Goal: Task Accomplishment & Management: Manage account settings

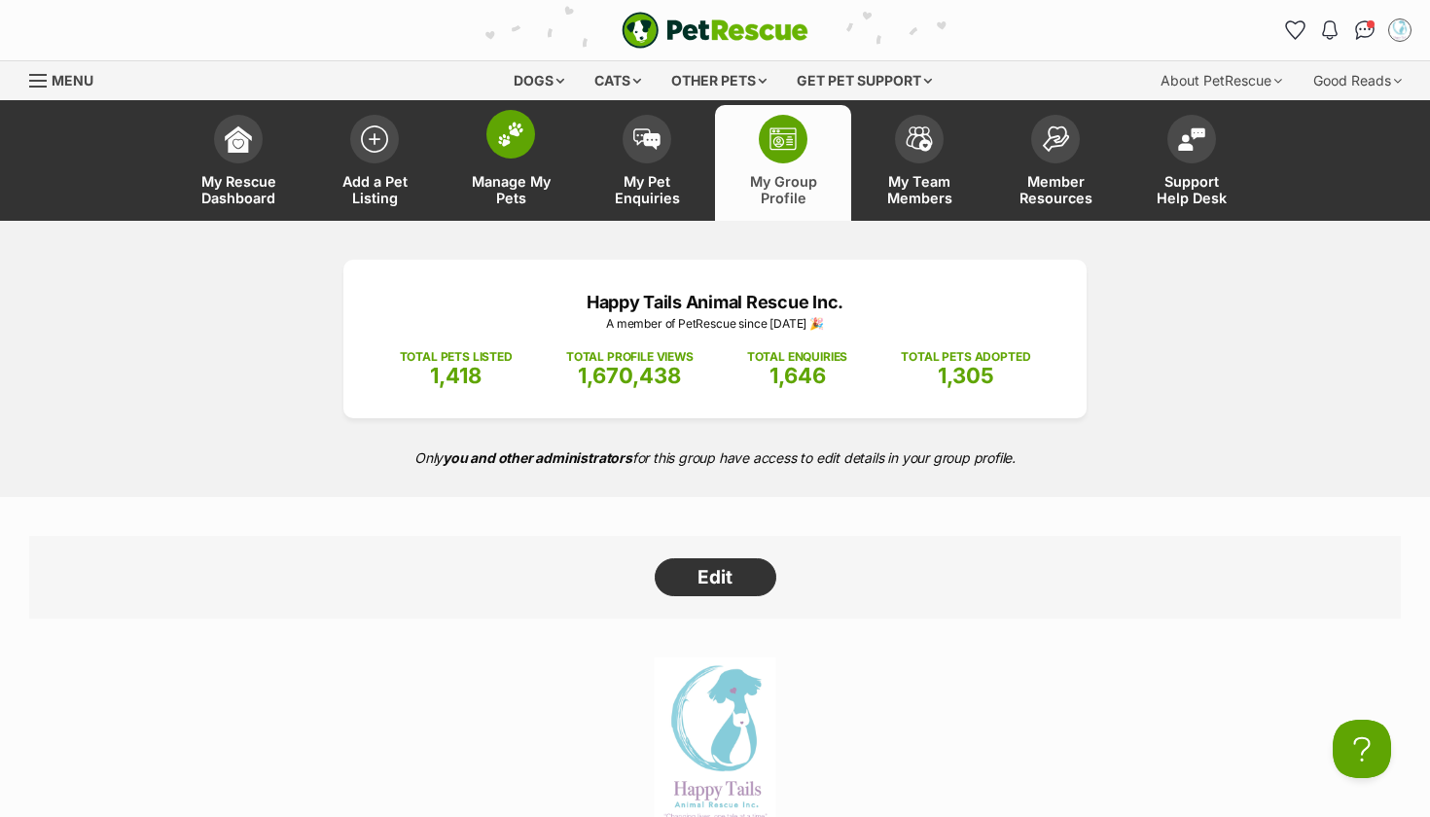
click at [527, 157] on link "Manage My Pets" at bounding box center [511, 163] width 136 height 116
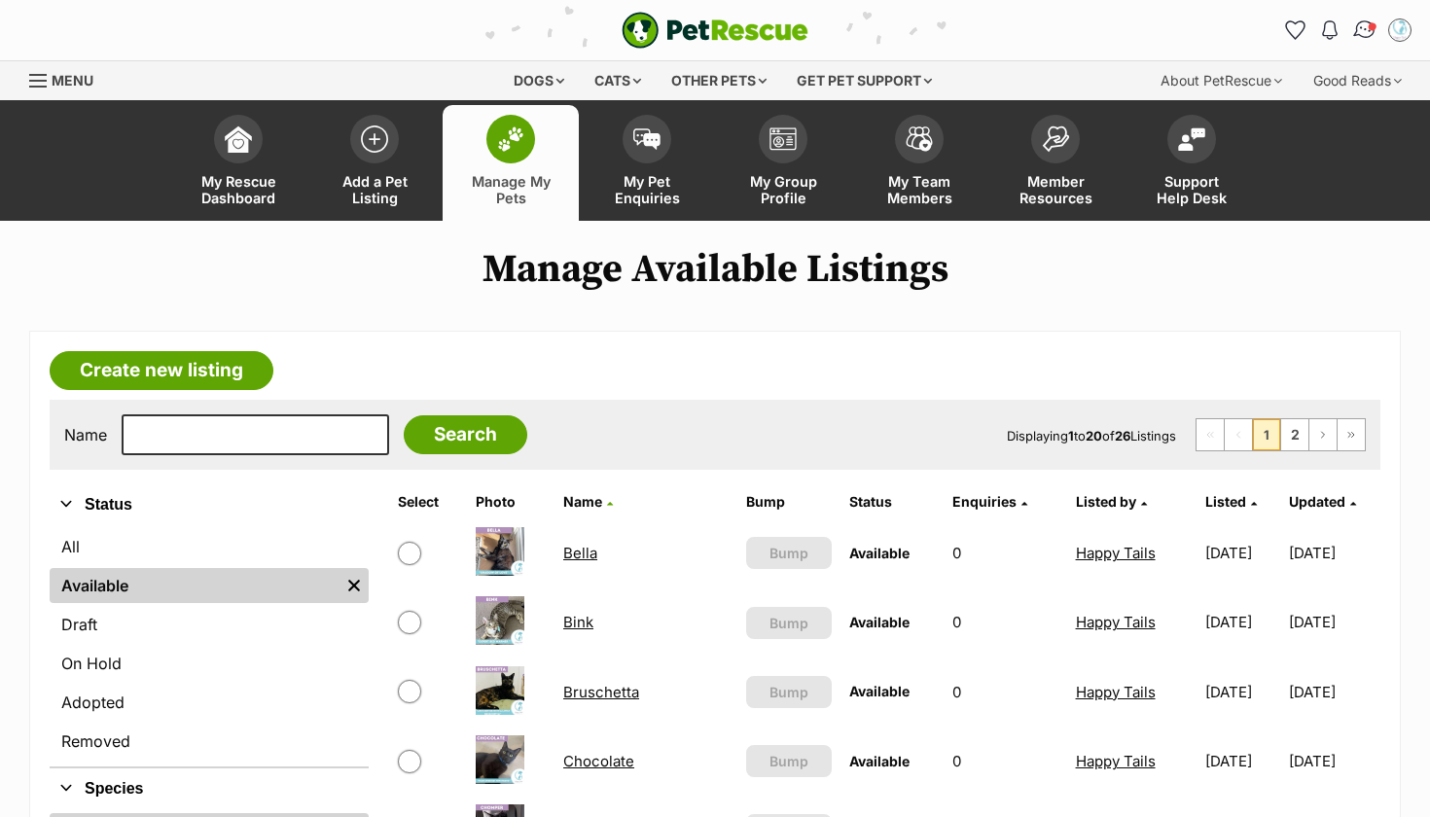
click at [1362, 25] on img "Conversations" at bounding box center [1365, 30] width 26 height 25
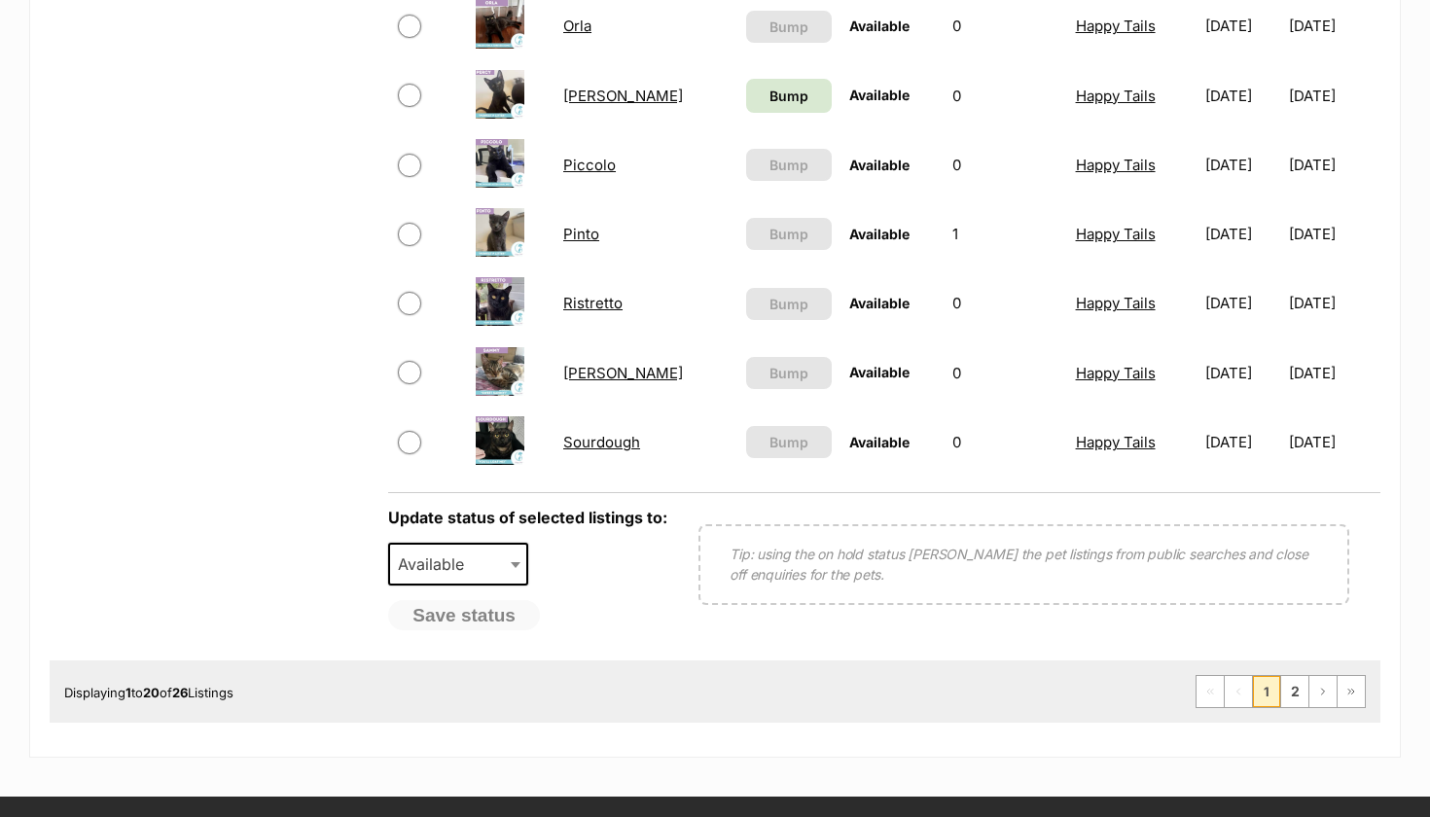
scroll to position [1426, 0]
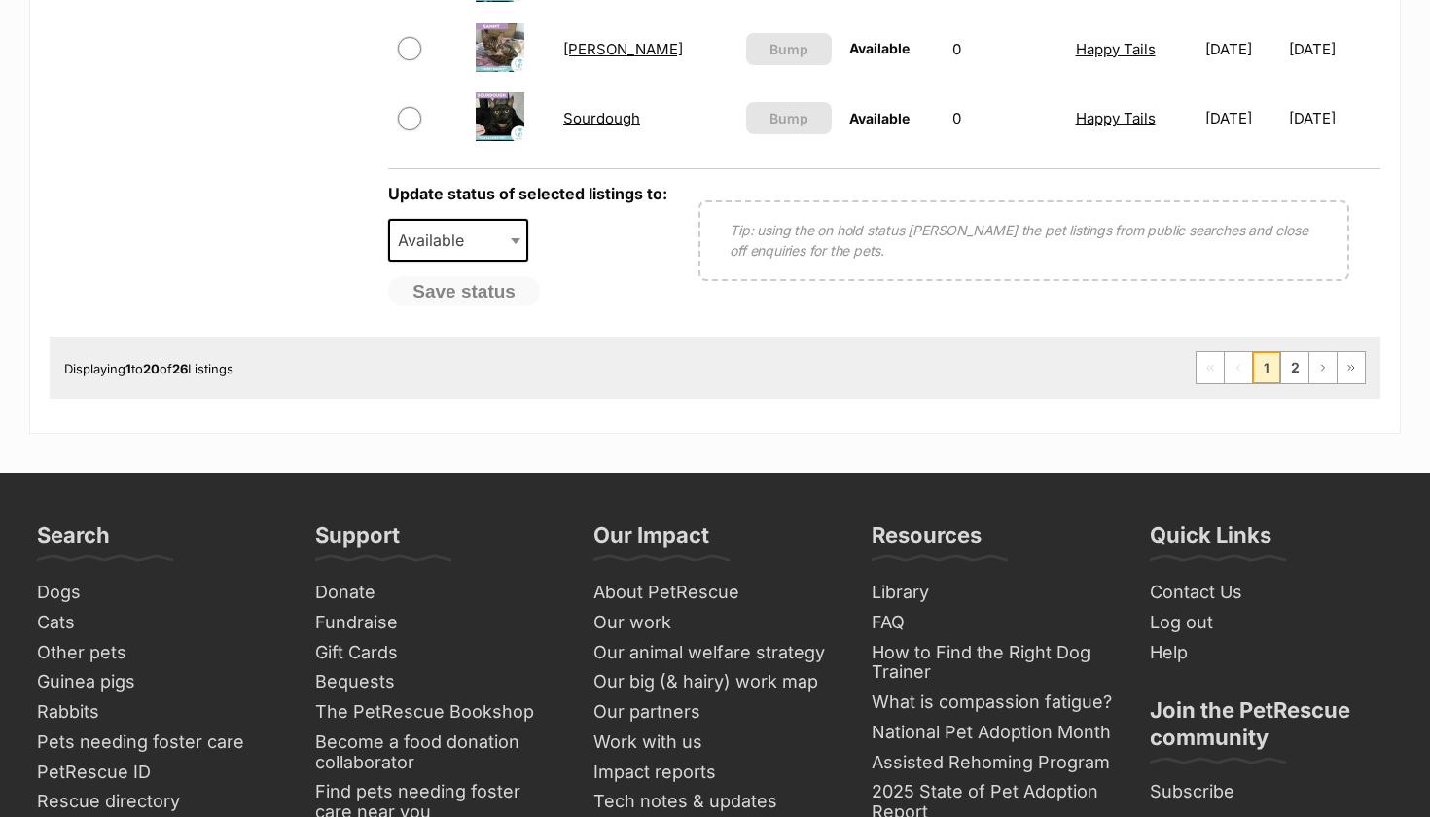
scroll to position [1664, 0]
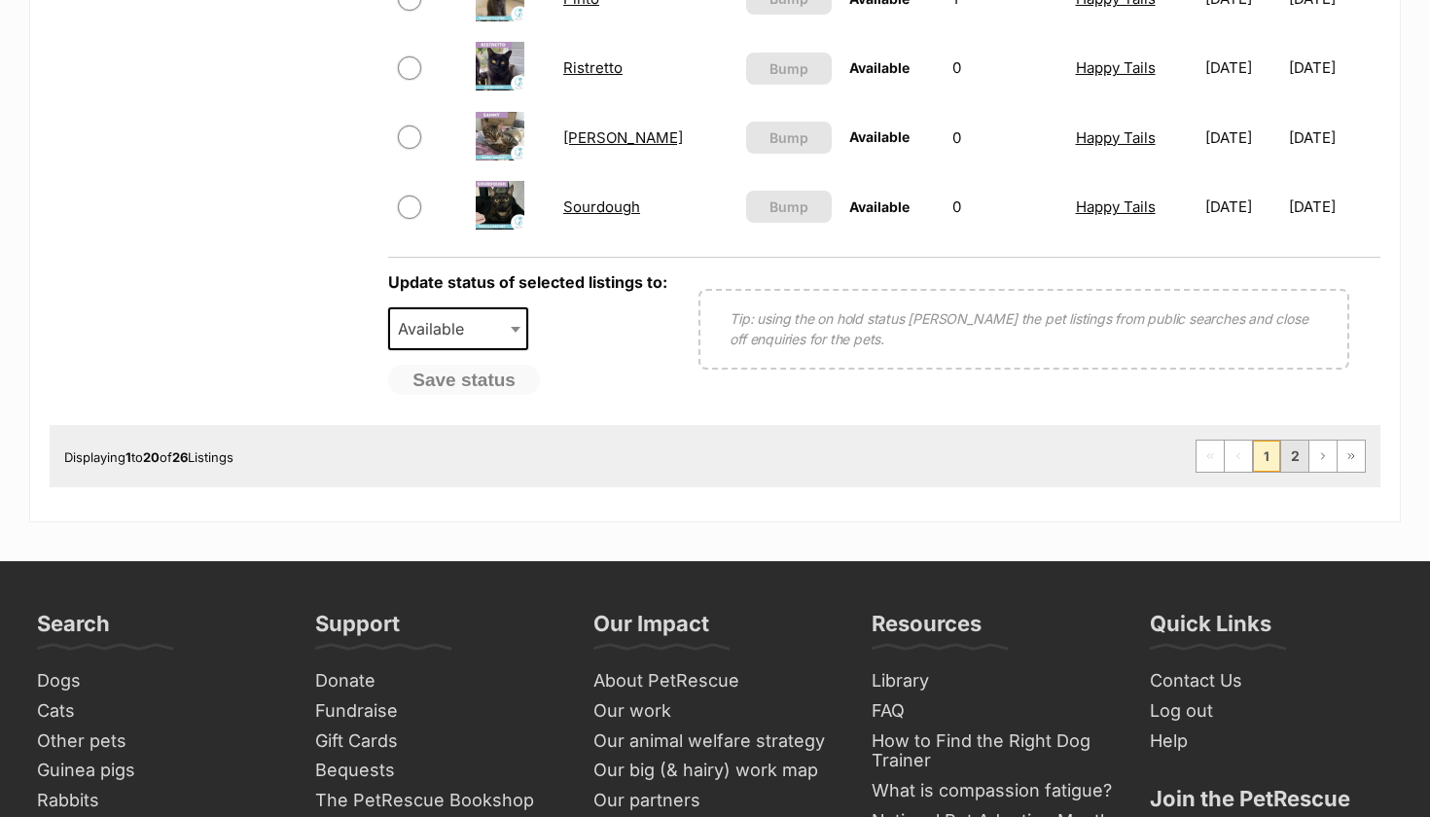
click at [1296, 451] on link "2" at bounding box center [1294, 456] width 27 height 31
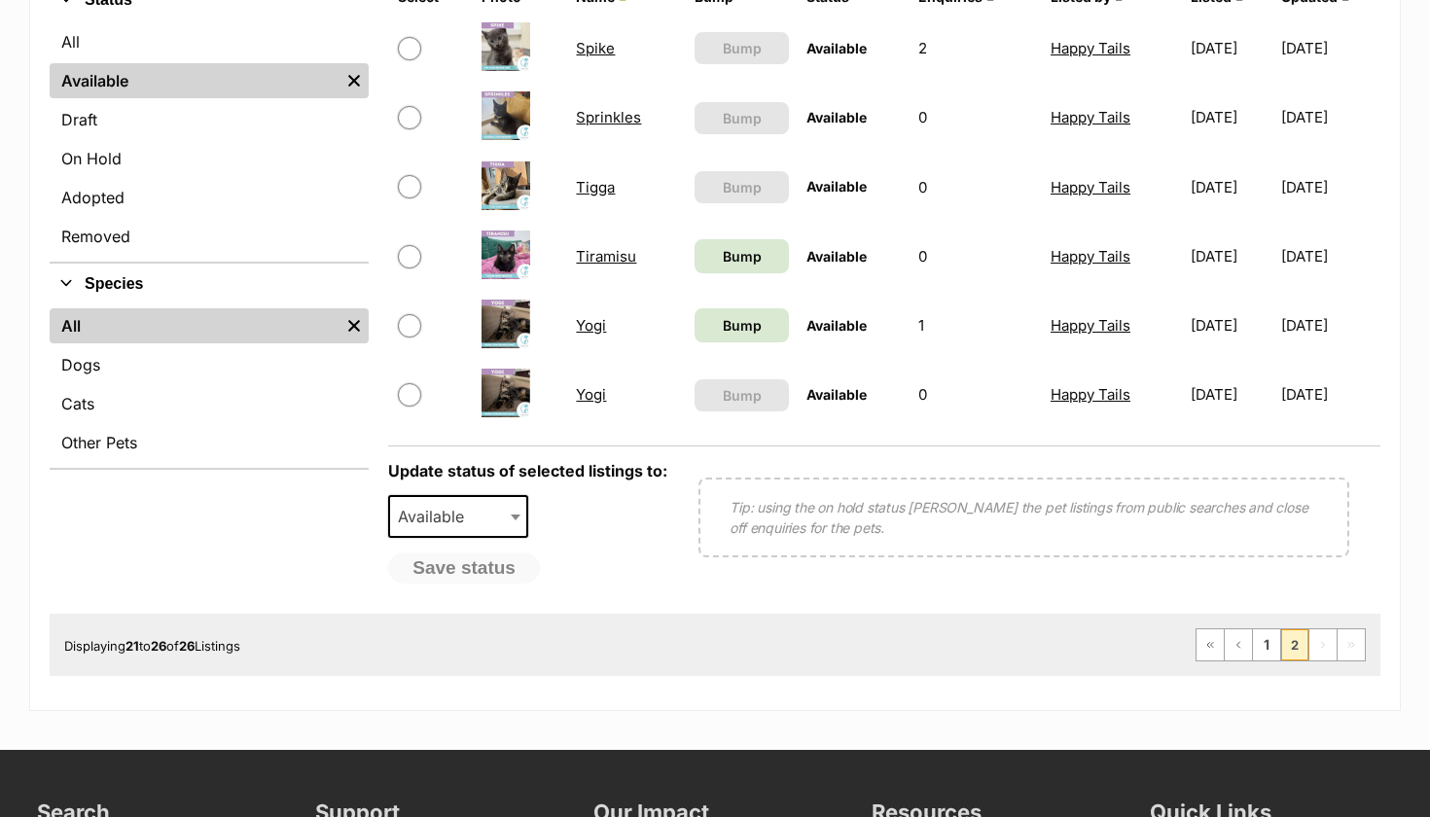
scroll to position [510, 0]
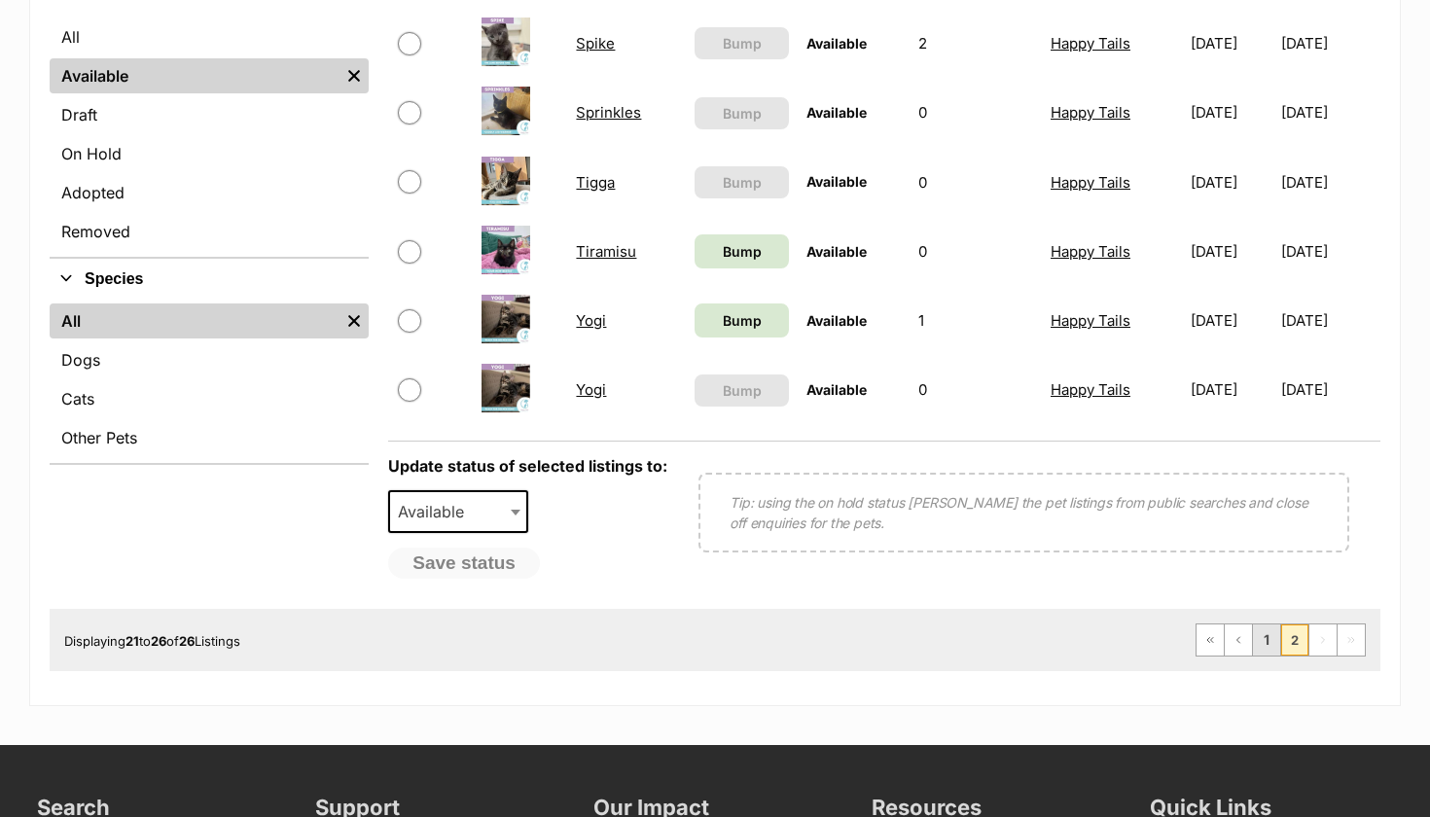
click at [1275, 636] on link "1" at bounding box center [1266, 640] width 27 height 31
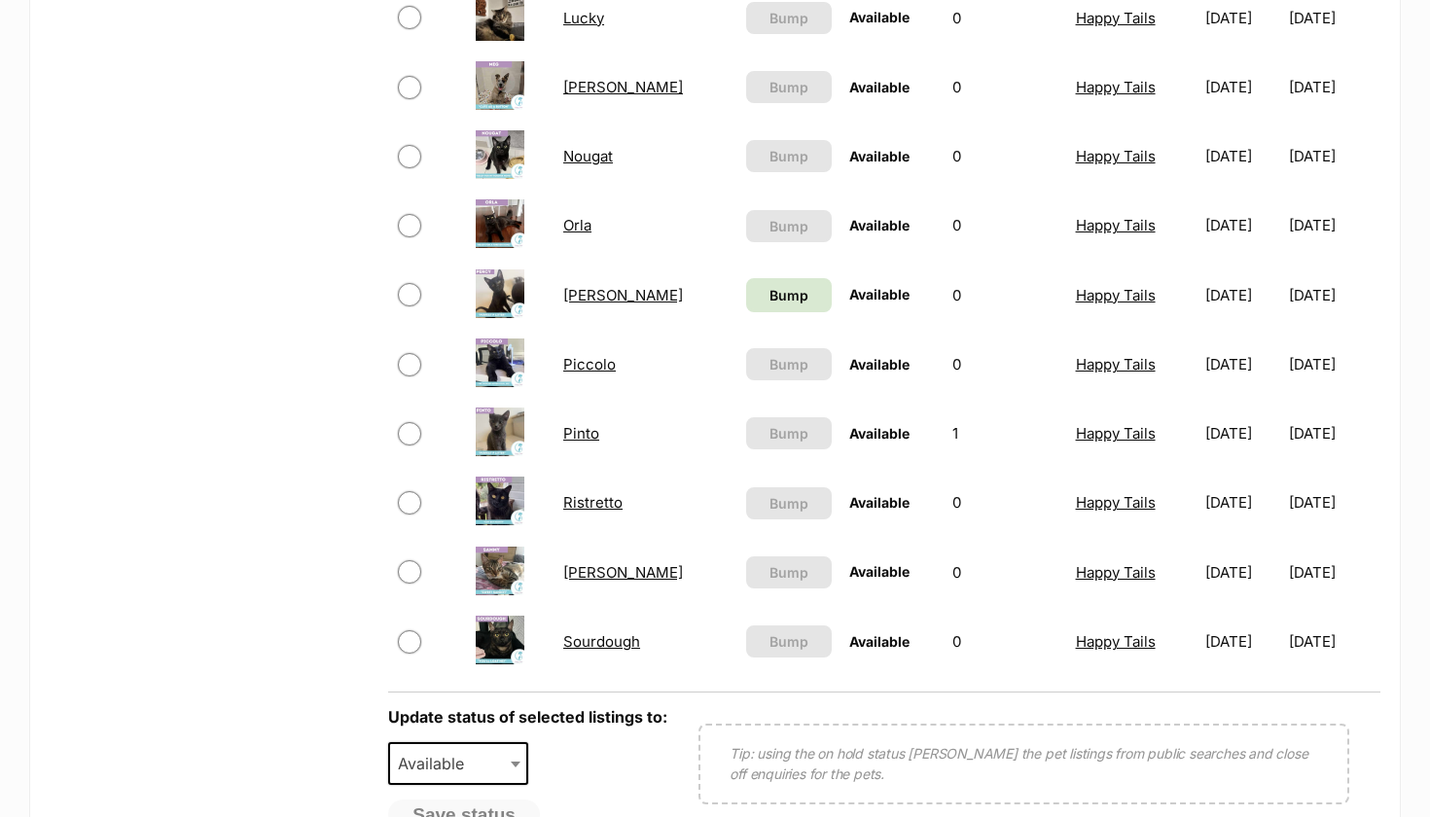
scroll to position [1243, 0]
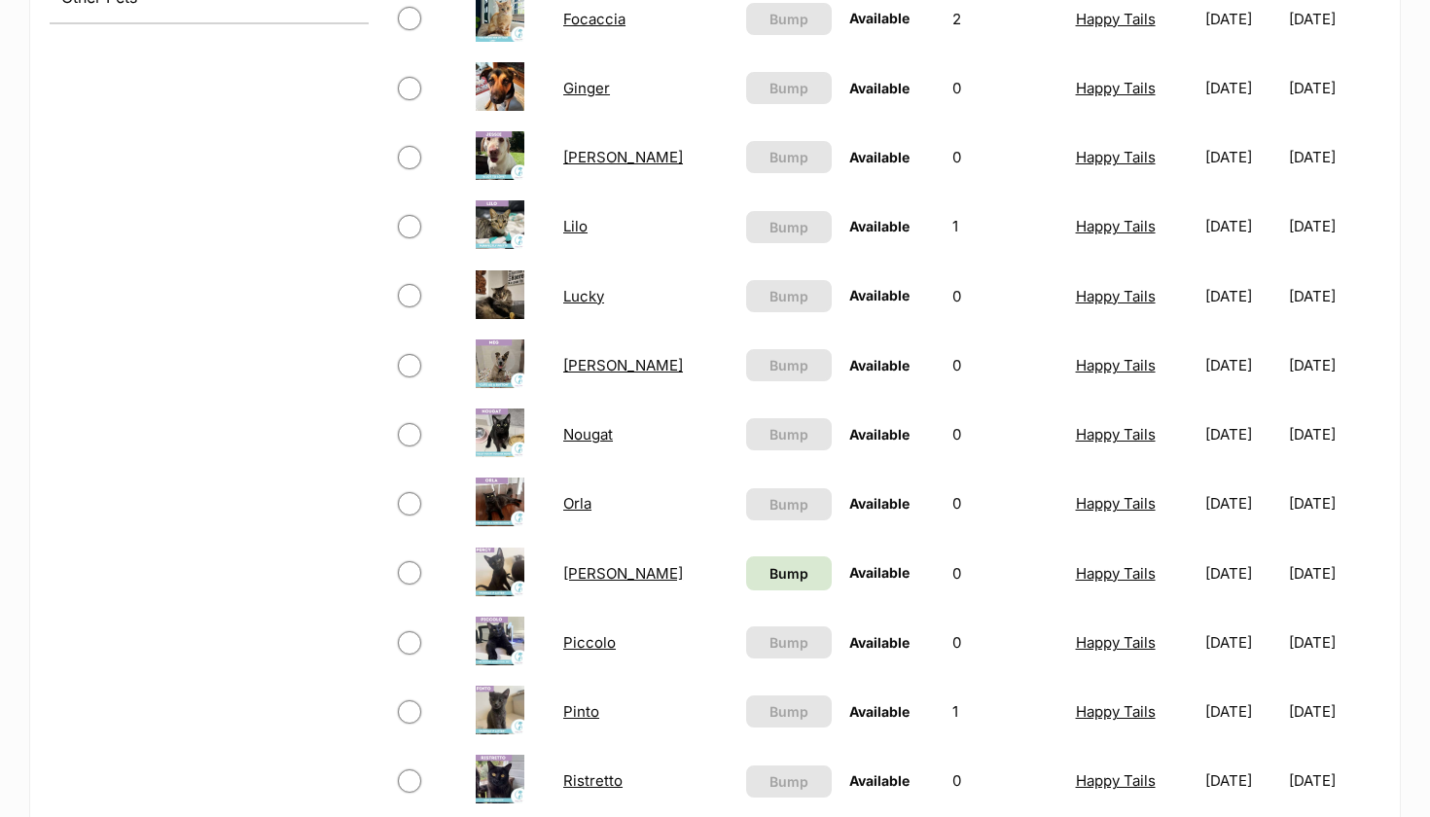
scroll to position [946, 0]
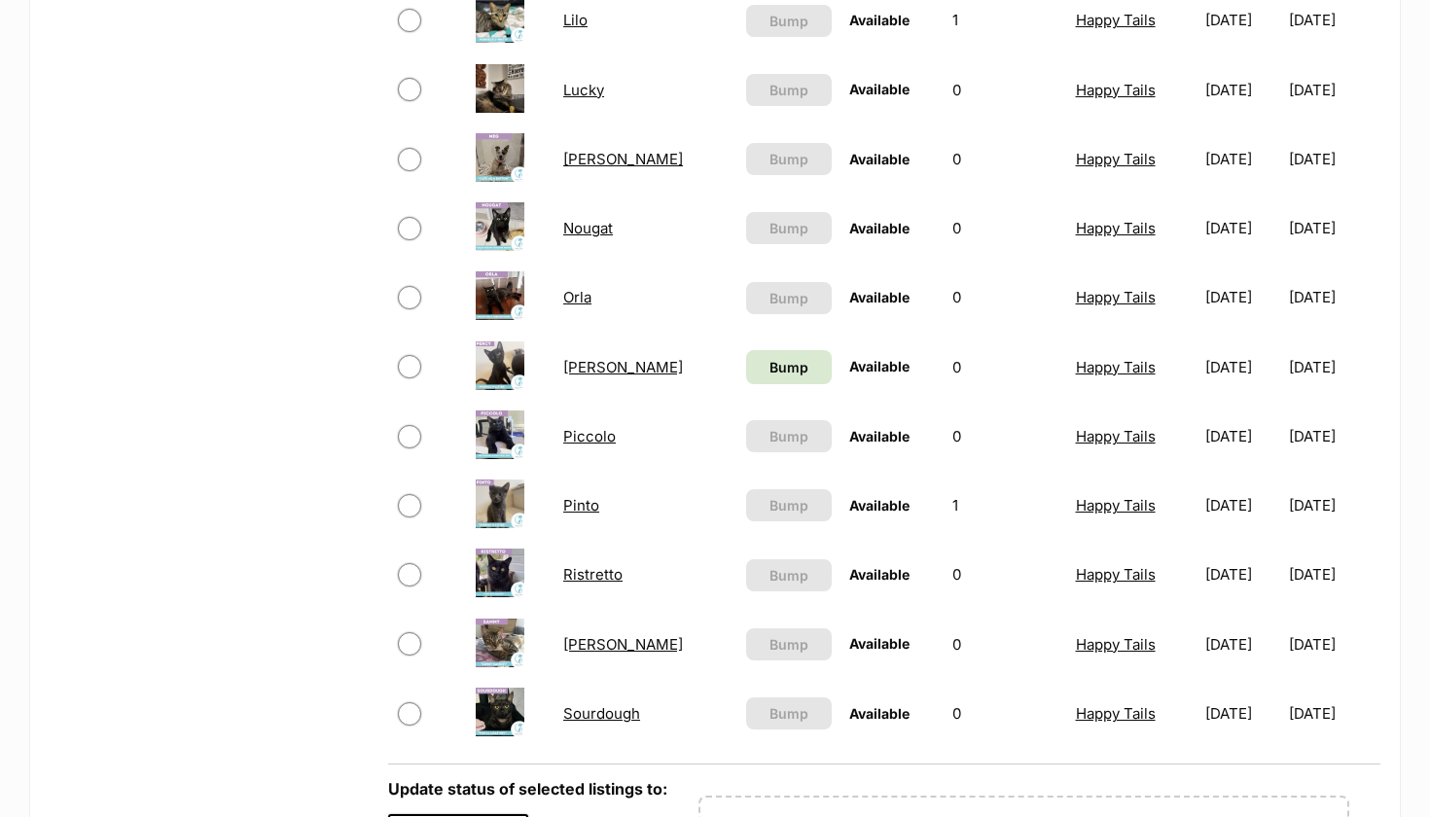
scroll to position [1160, 0]
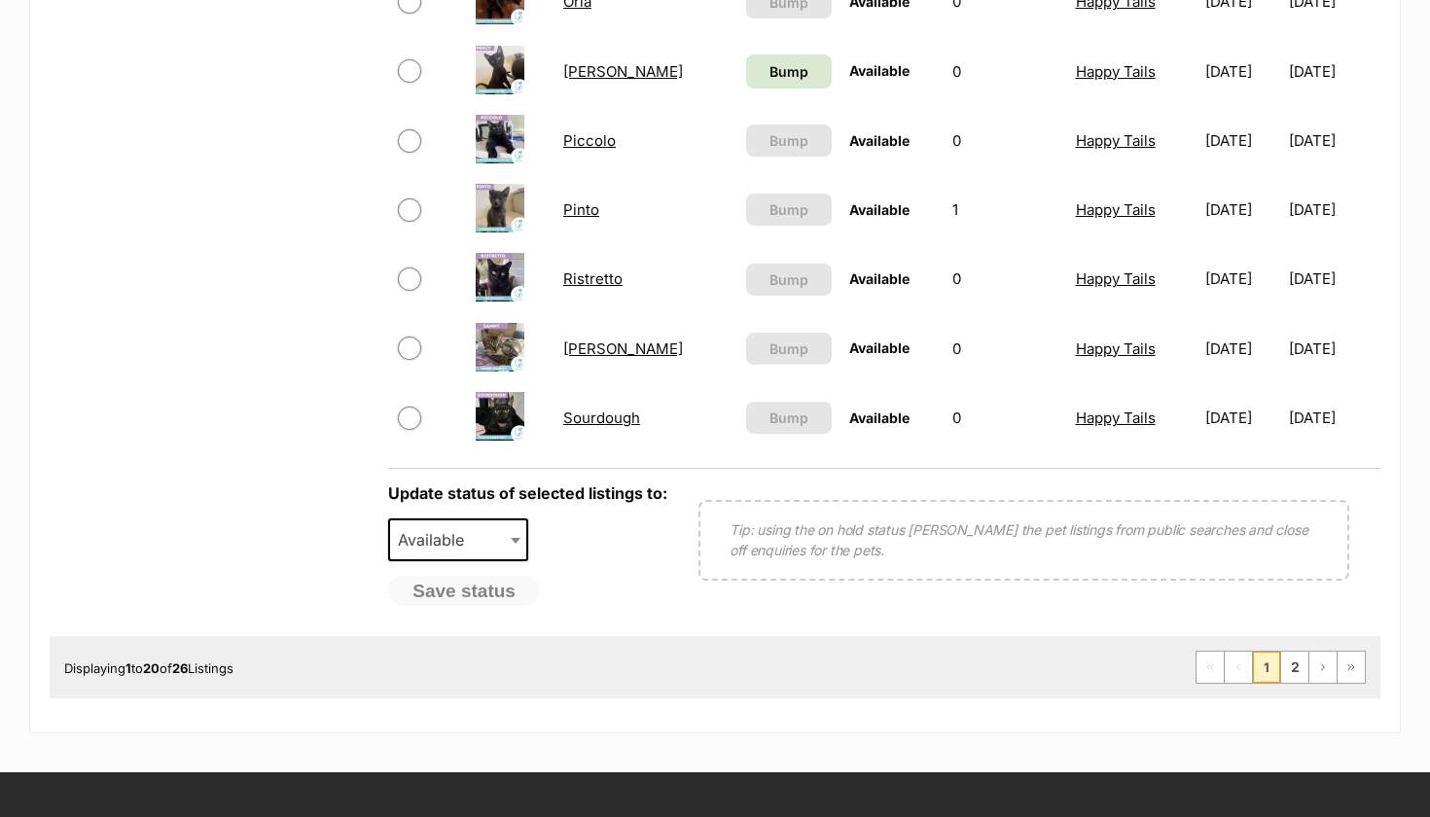
scroll to position [1459, 0]
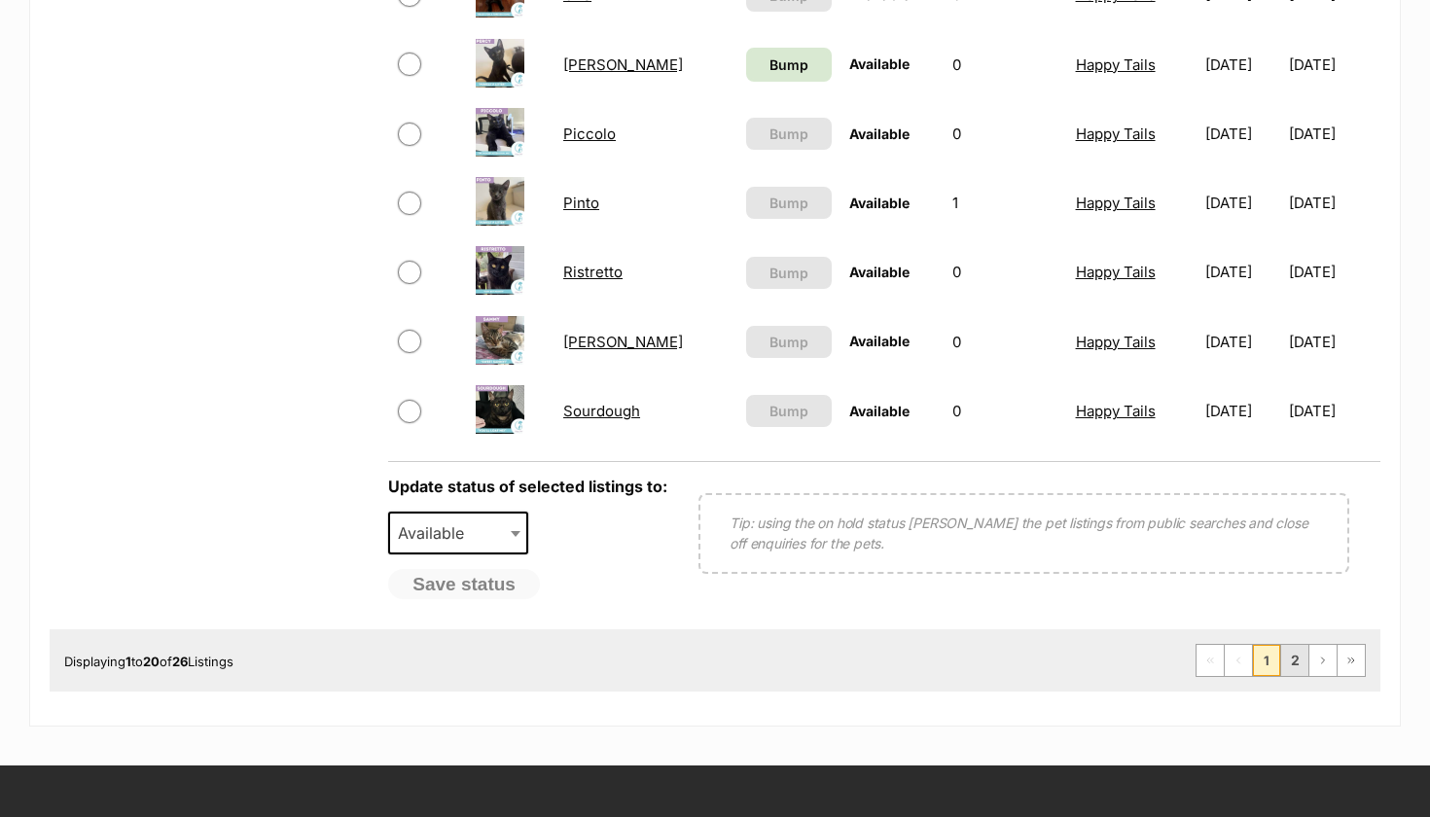
click at [1289, 652] on link "2" at bounding box center [1294, 660] width 27 height 31
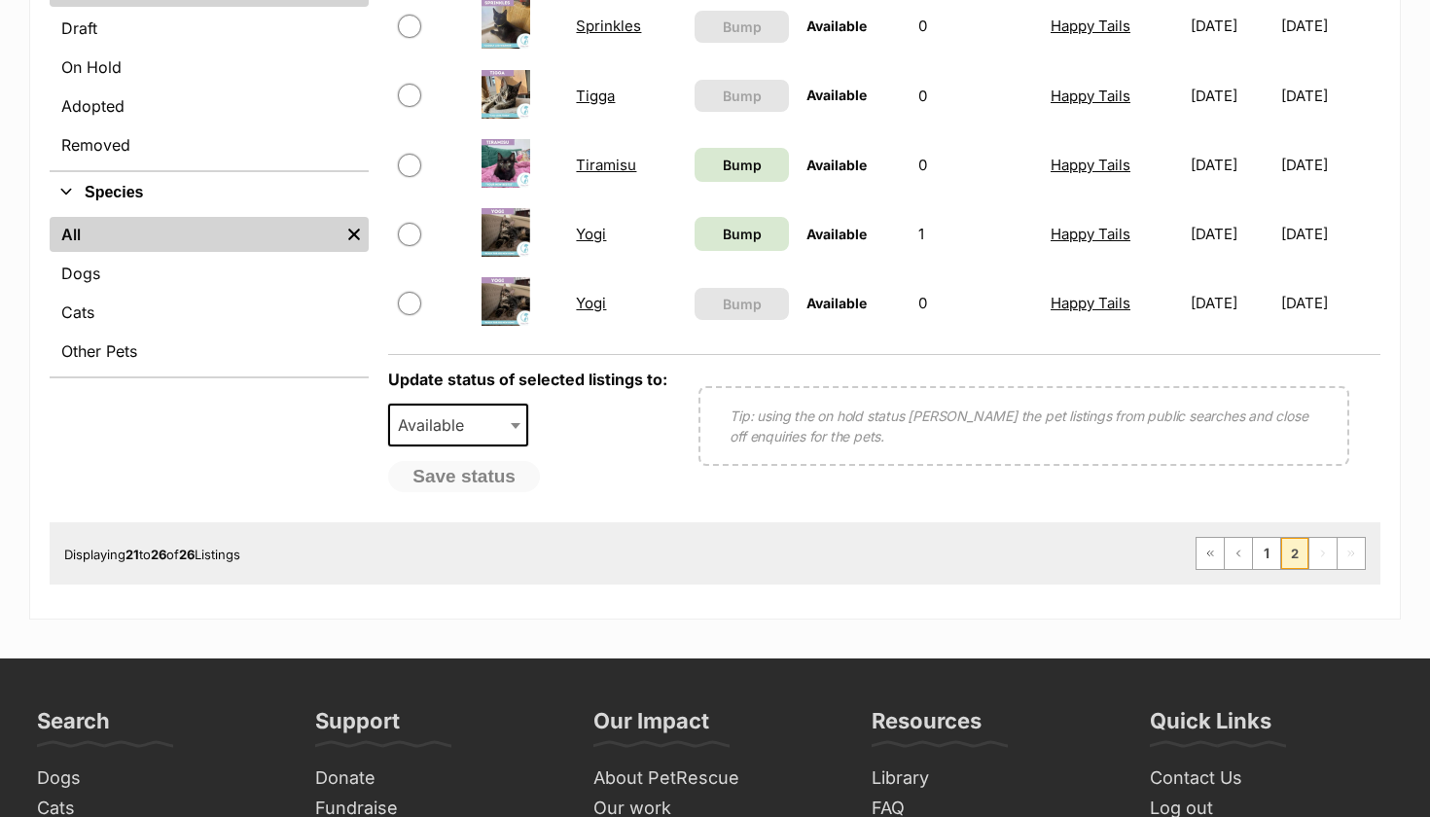
scroll to position [626, 0]
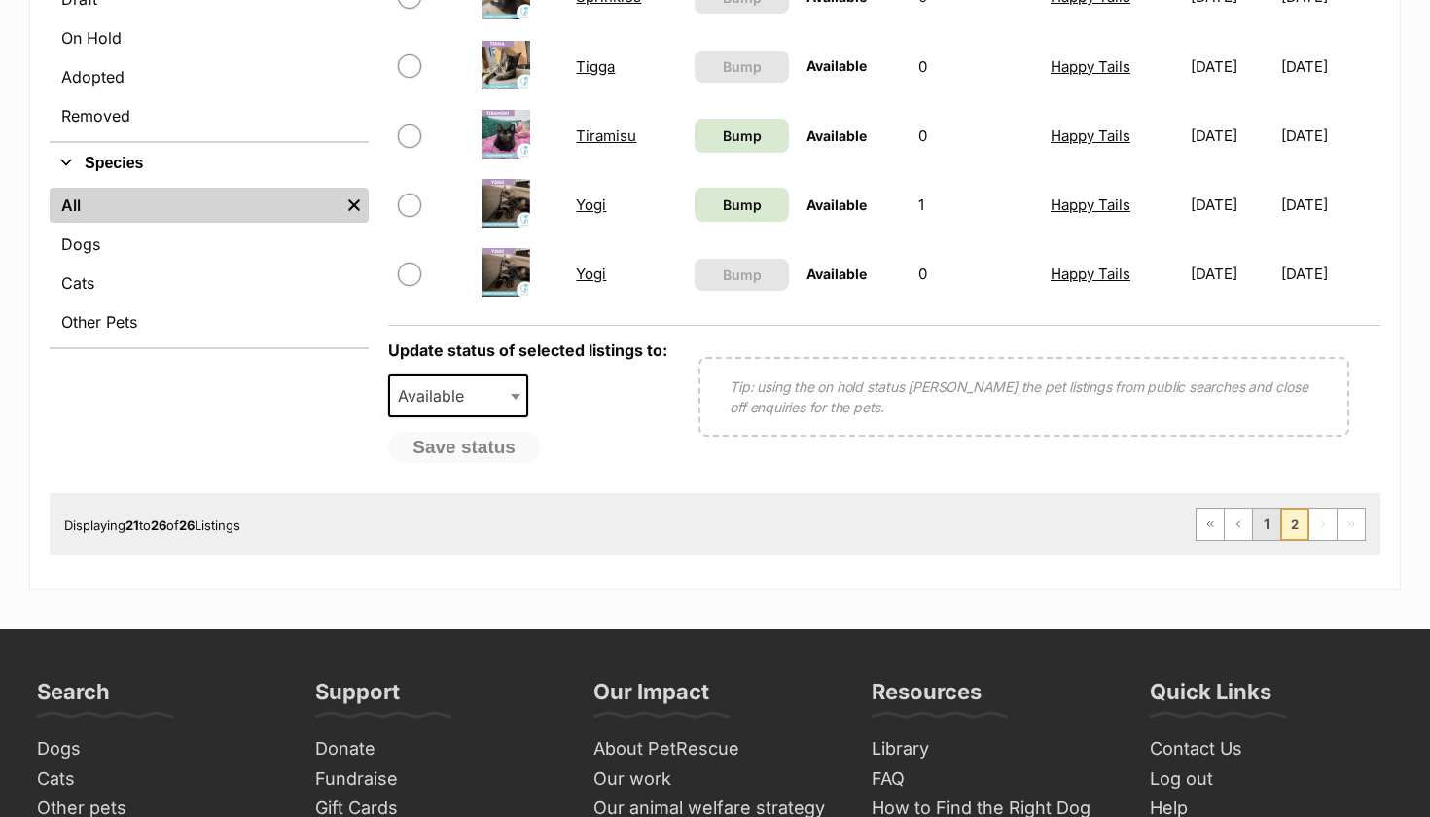
click at [1261, 525] on link "1" at bounding box center [1266, 524] width 27 height 31
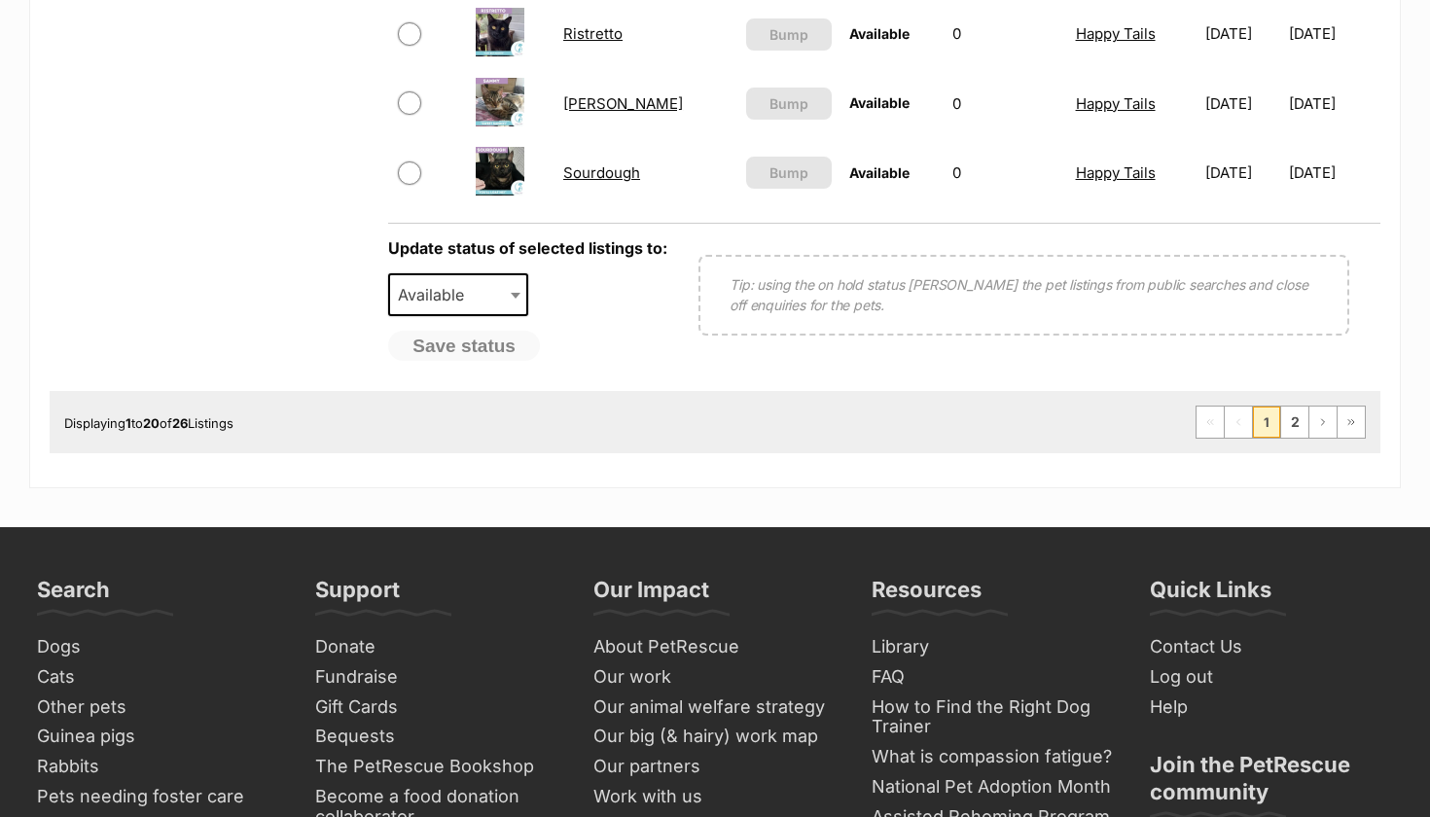
scroll to position [1715, 0]
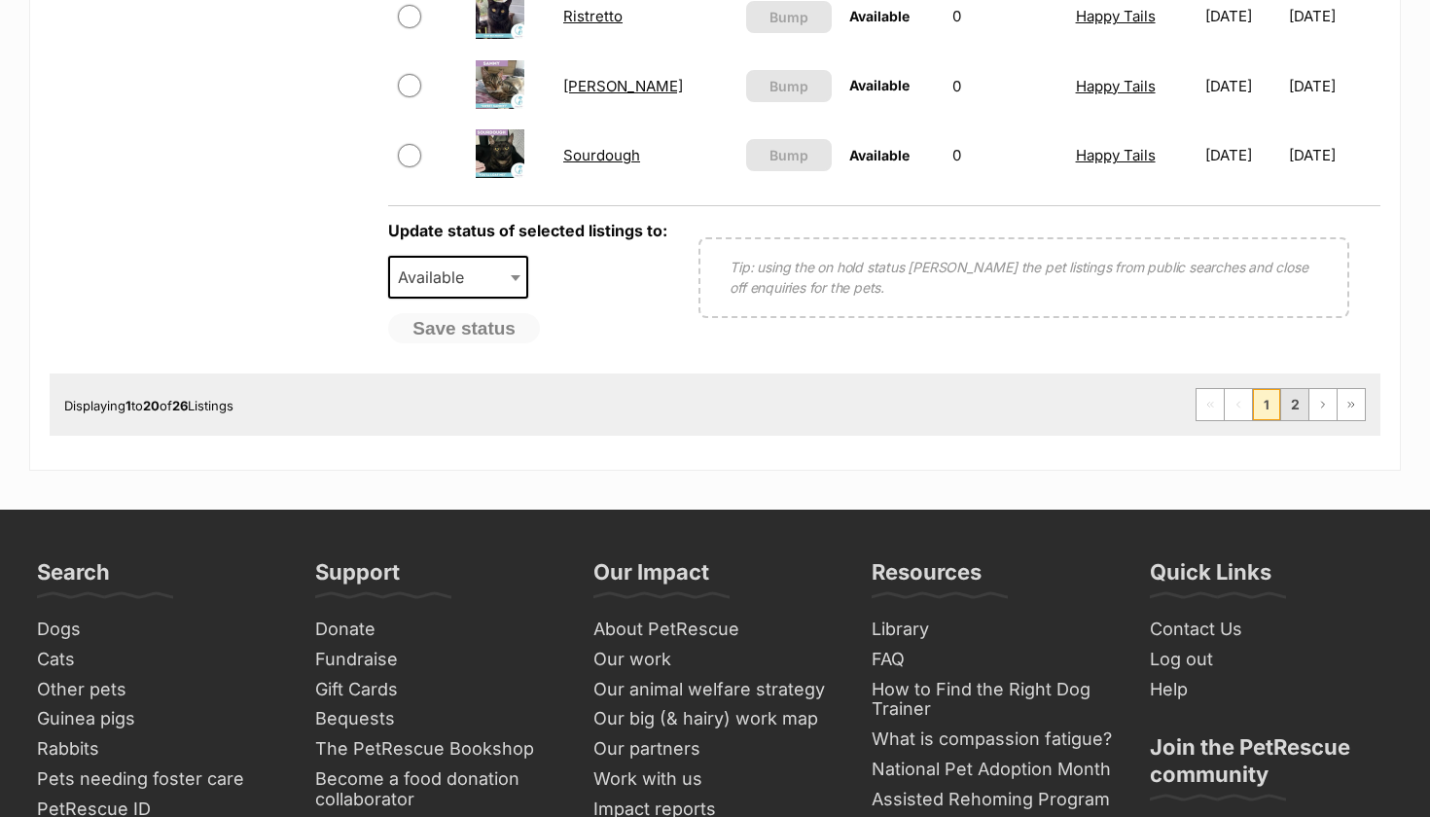
click at [1300, 398] on link "2" at bounding box center [1294, 404] width 27 height 31
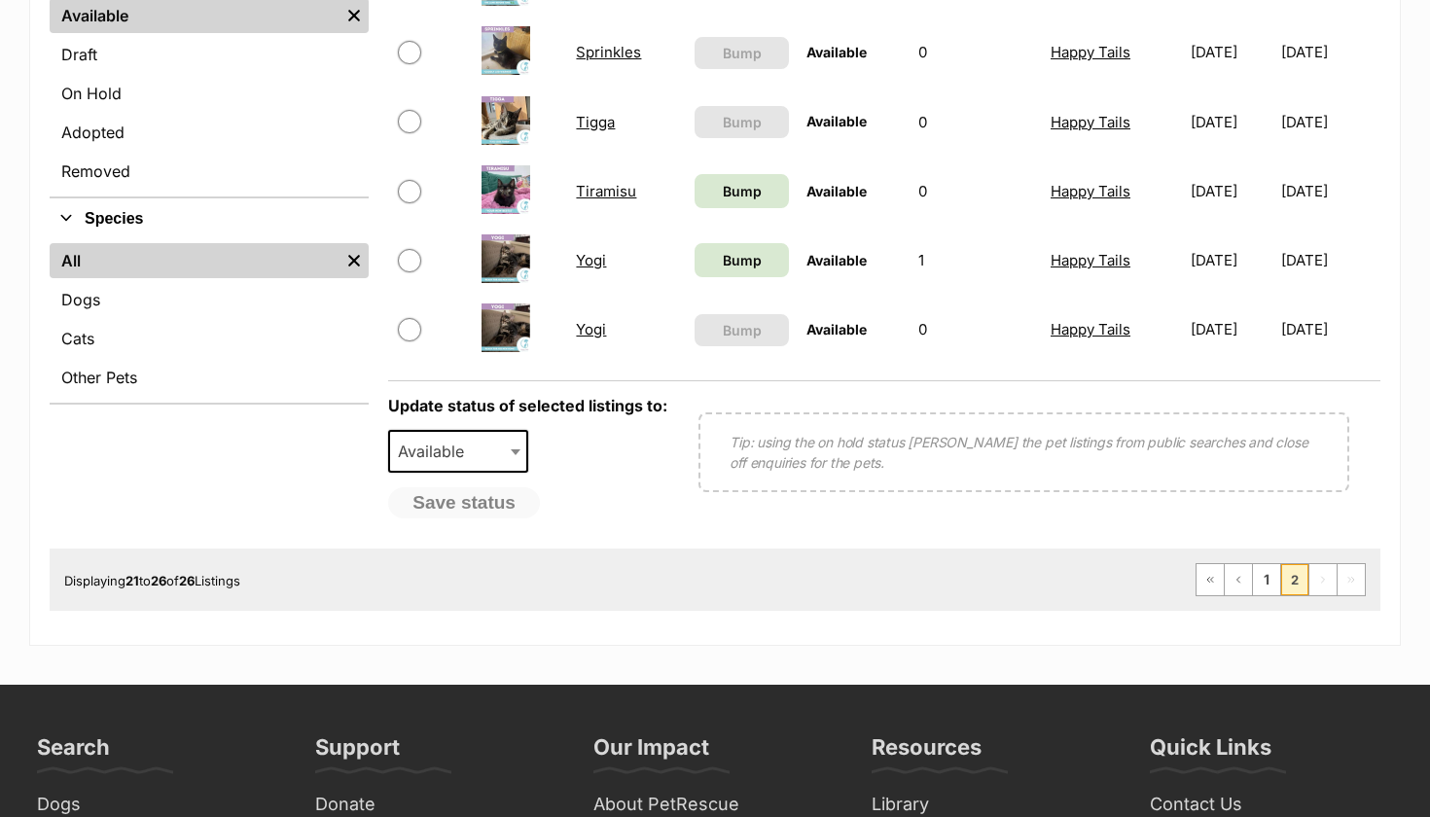
scroll to position [494, 0]
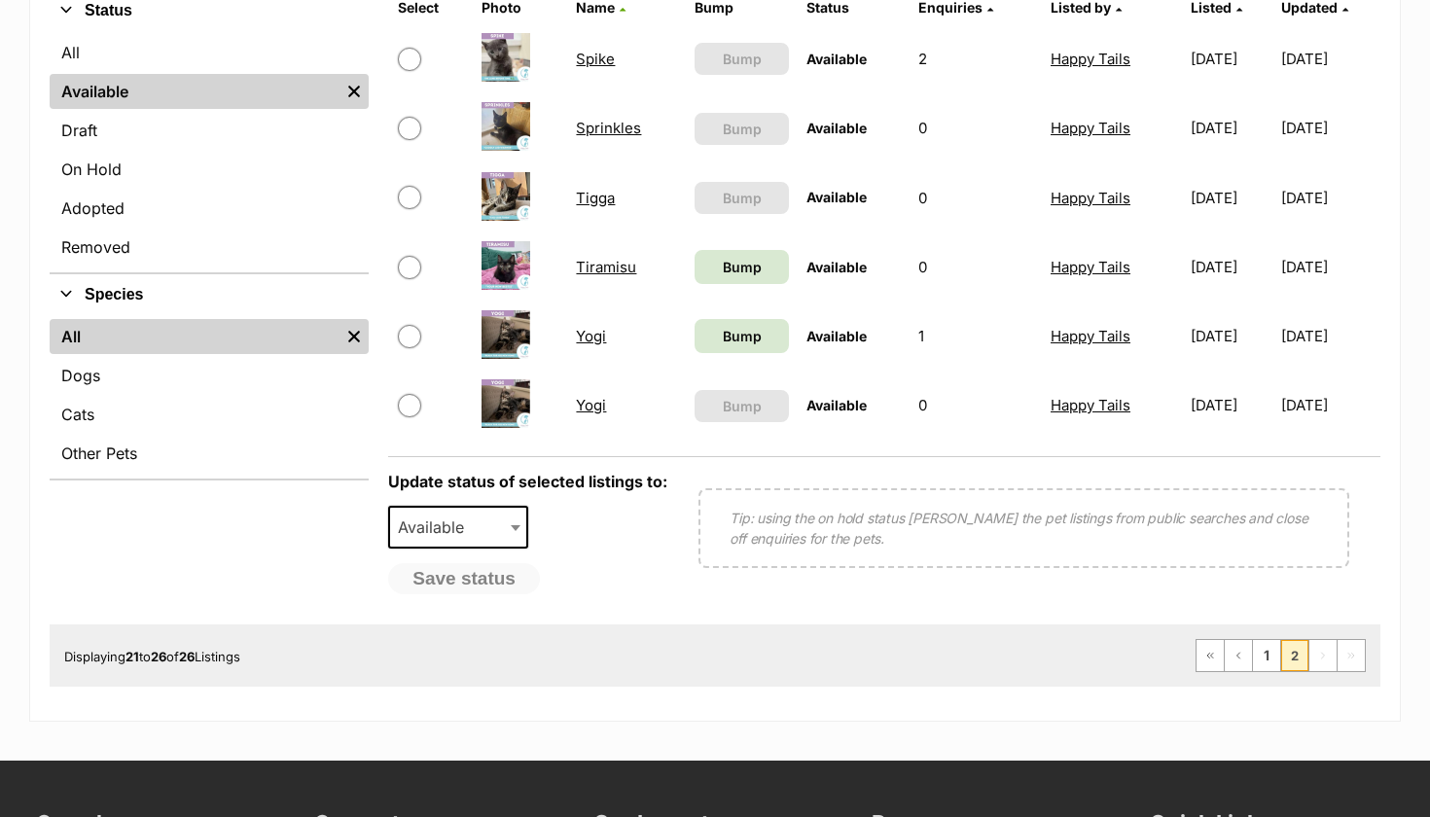
click at [407, 336] on input "checkbox" at bounding box center [409, 336] width 23 height 23
checkbox input "true"
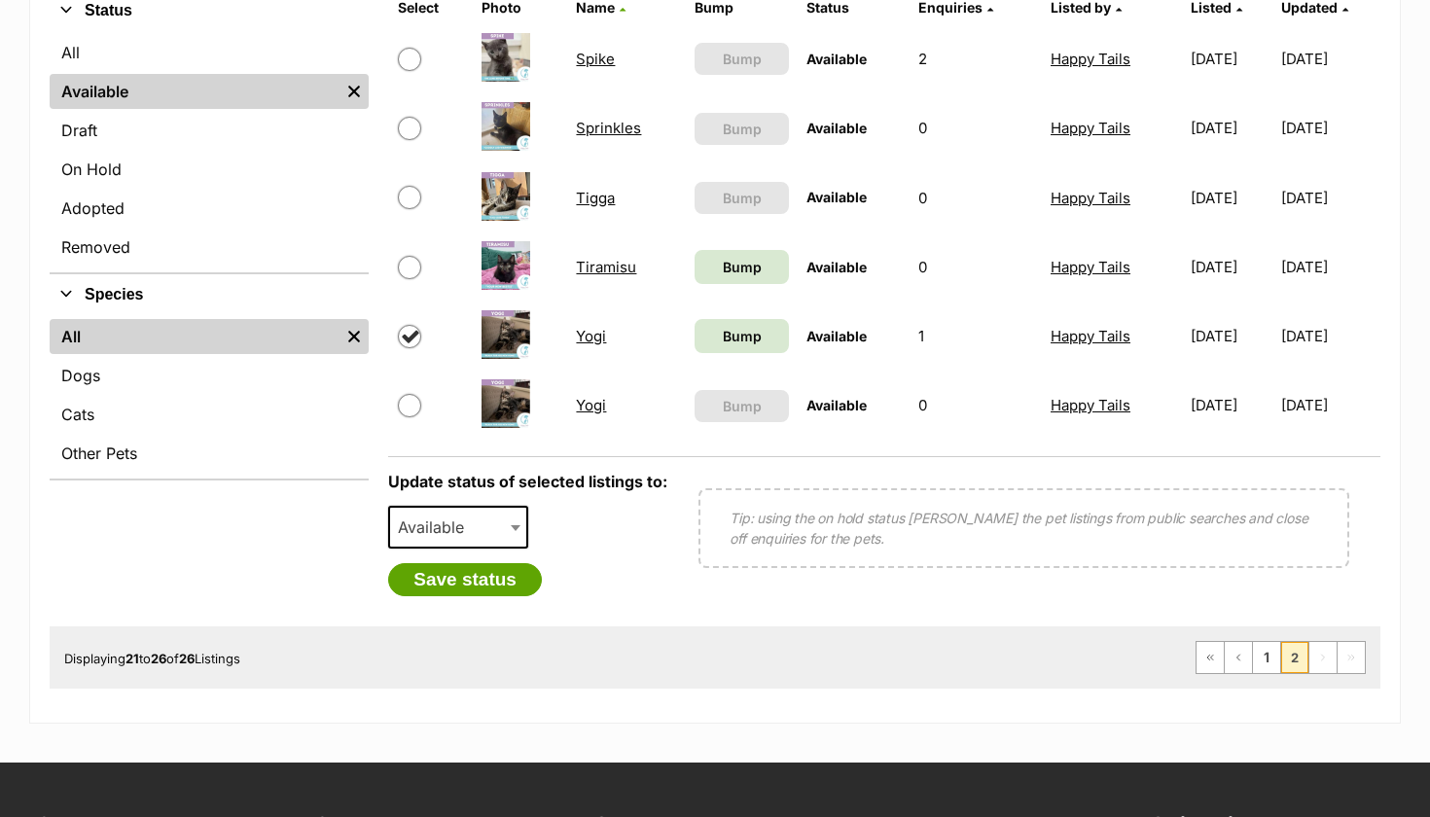
click at [449, 540] on span "Available" at bounding box center [458, 527] width 140 height 43
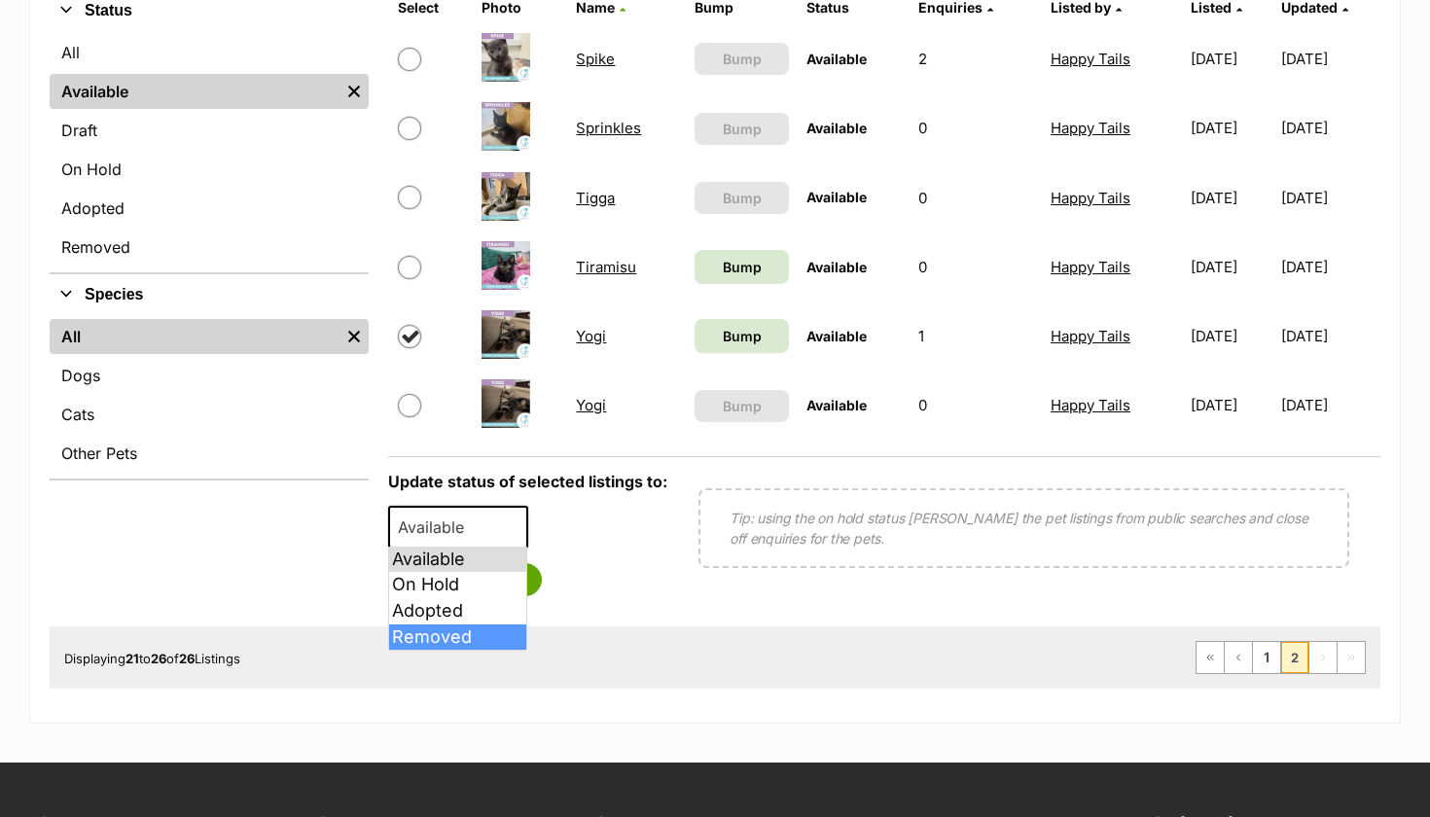
click at [584, 633] on div "Displaying 21 to 26 of 26 Listings First Page Previous Page 1 2 Next Page Last …" at bounding box center [715, 658] width 1331 height 62
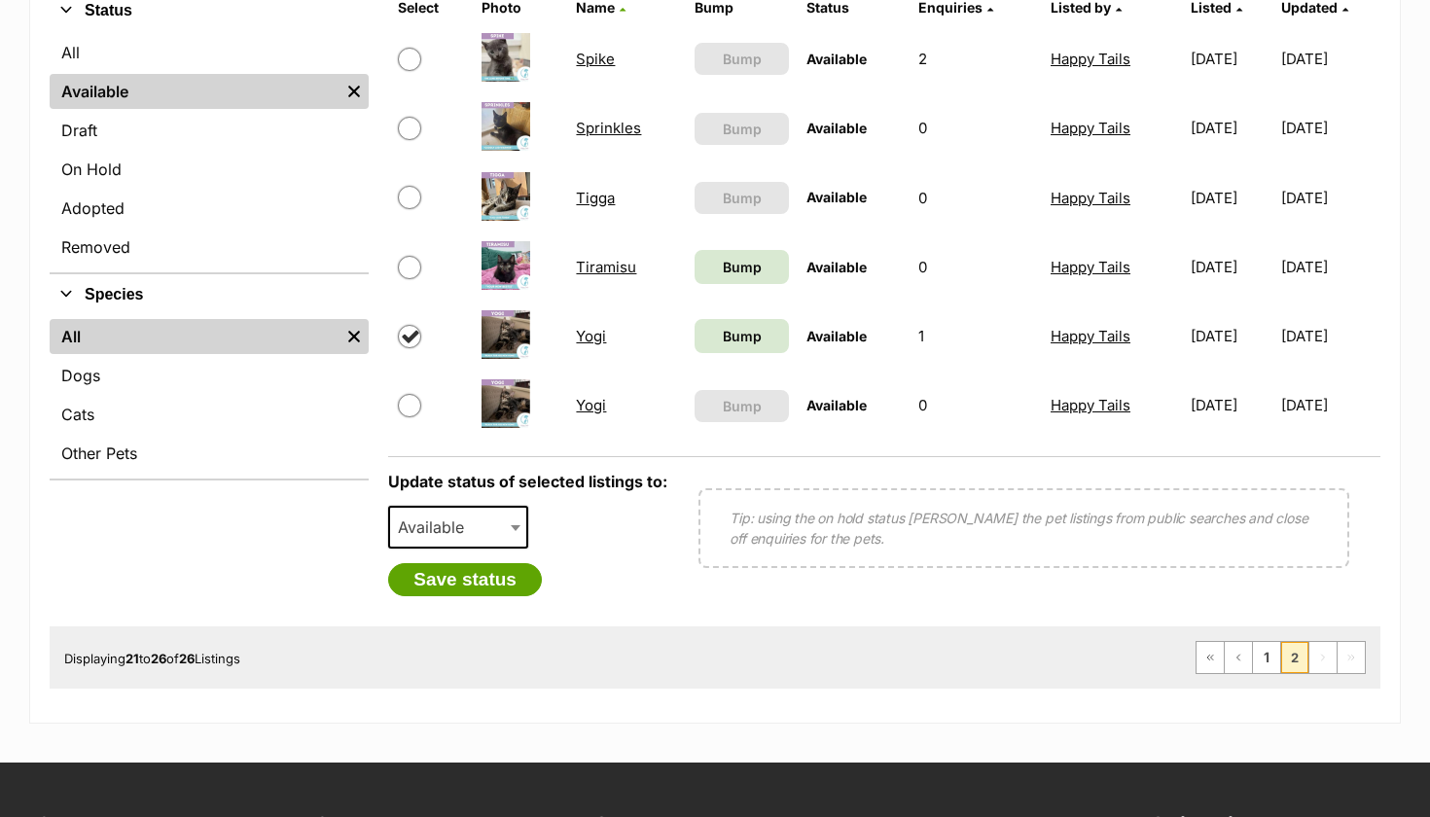
click at [468, 530] on span "Available" at bounding box center [436, 527] width 93 height 27
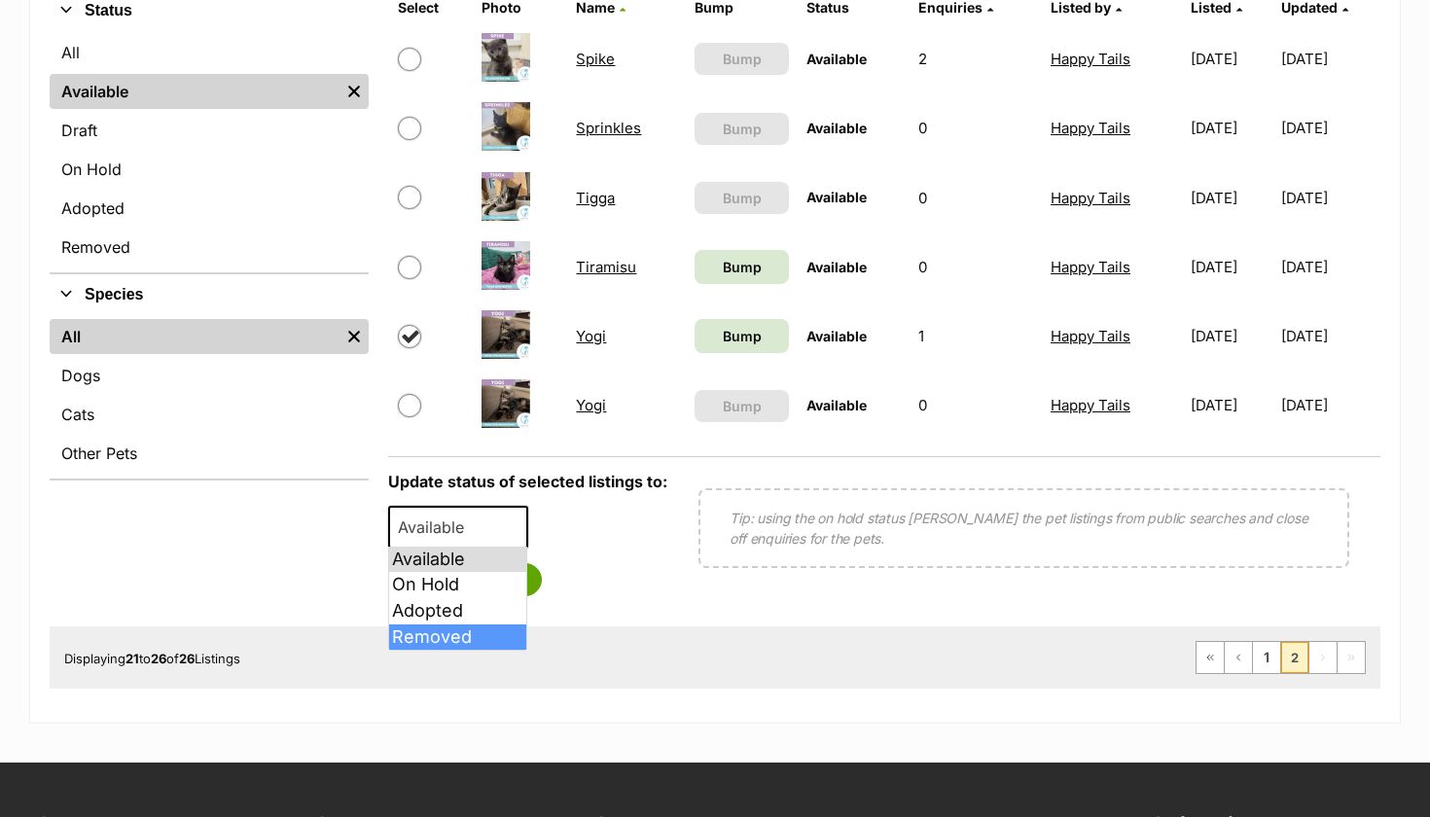
select select "removed"
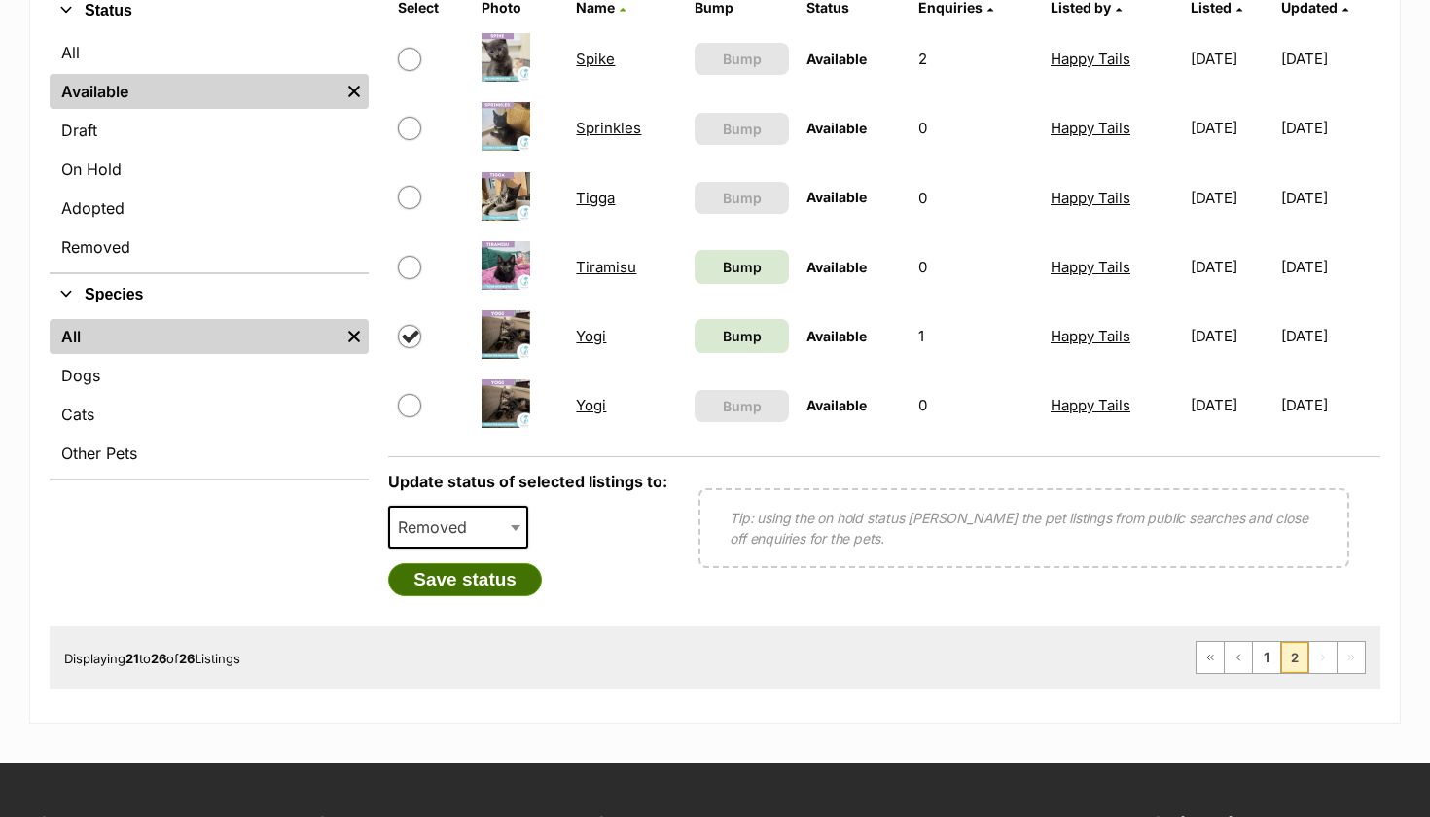
click at [469, 591] on button "Save status" at bounding box center [465, 579] width 154 height 33
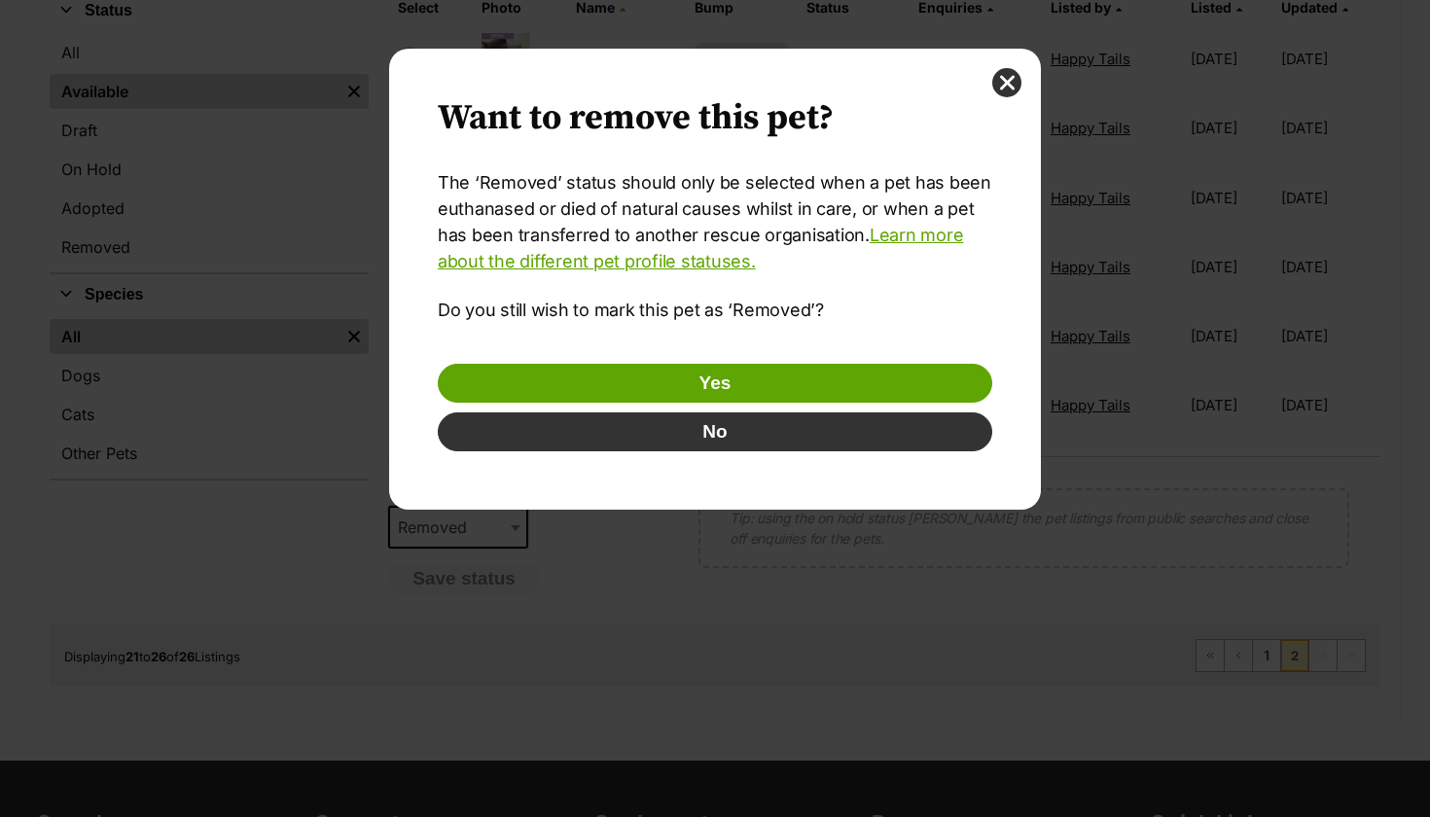
scroll to position [0, 0]
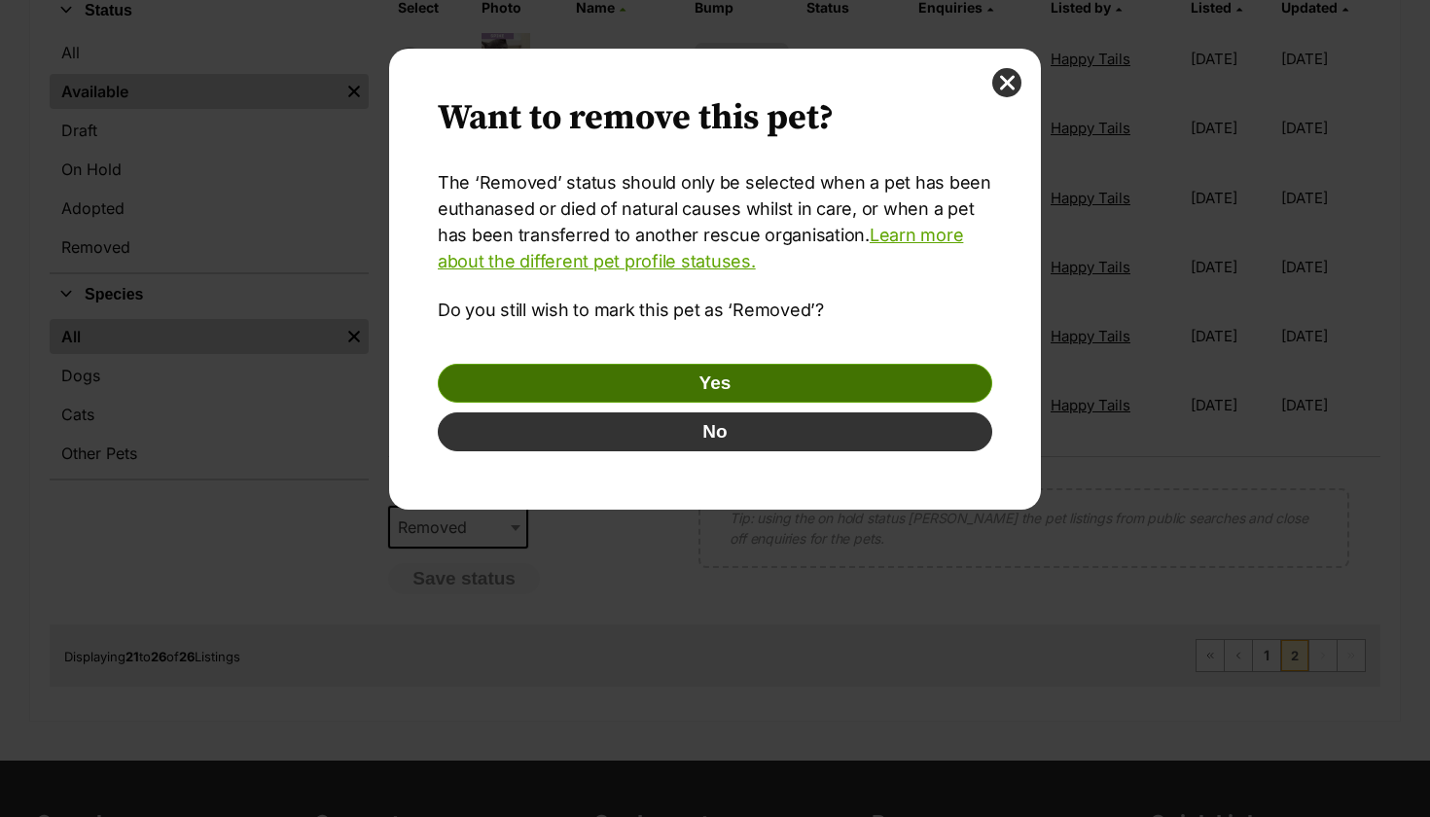
click at [646, 377] on button "Yes" at bounding box center [715, 383] width 555 height 39
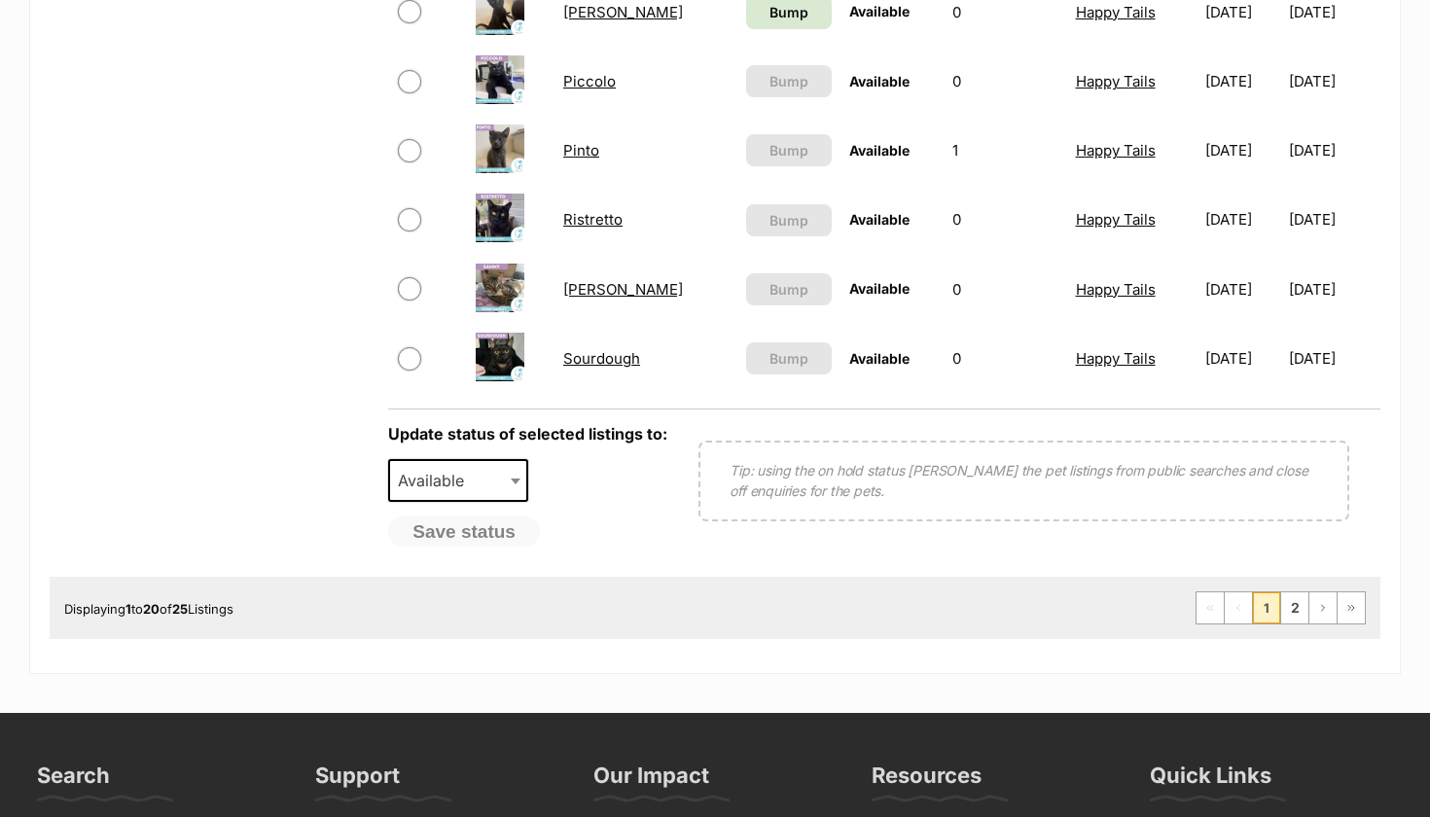
scroll to position [1527, 0]
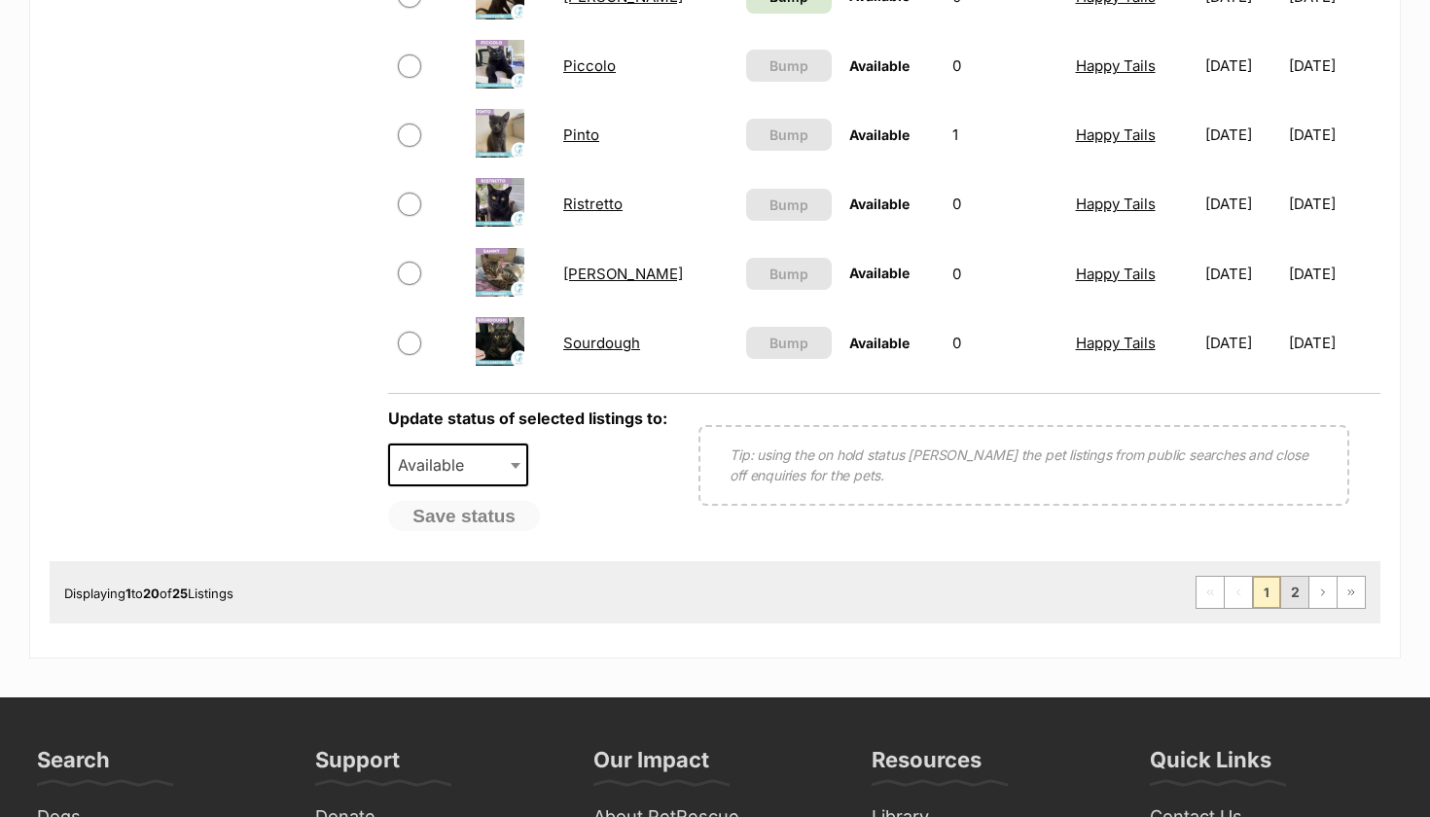
click at [1300, 590] on link "2" at bounding box center [1294, 592] width 27 height 31
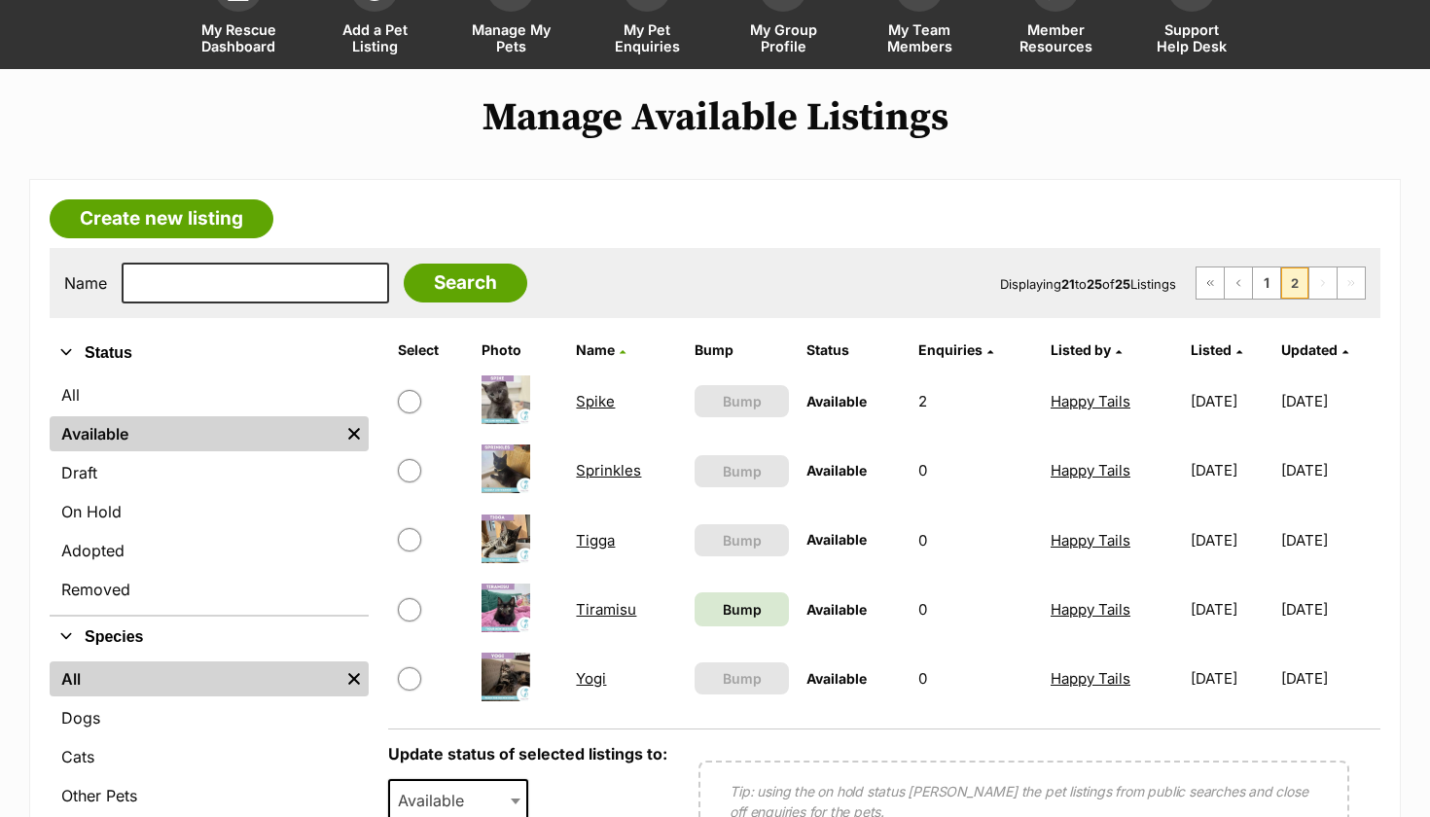
scroll to position [242, 0]
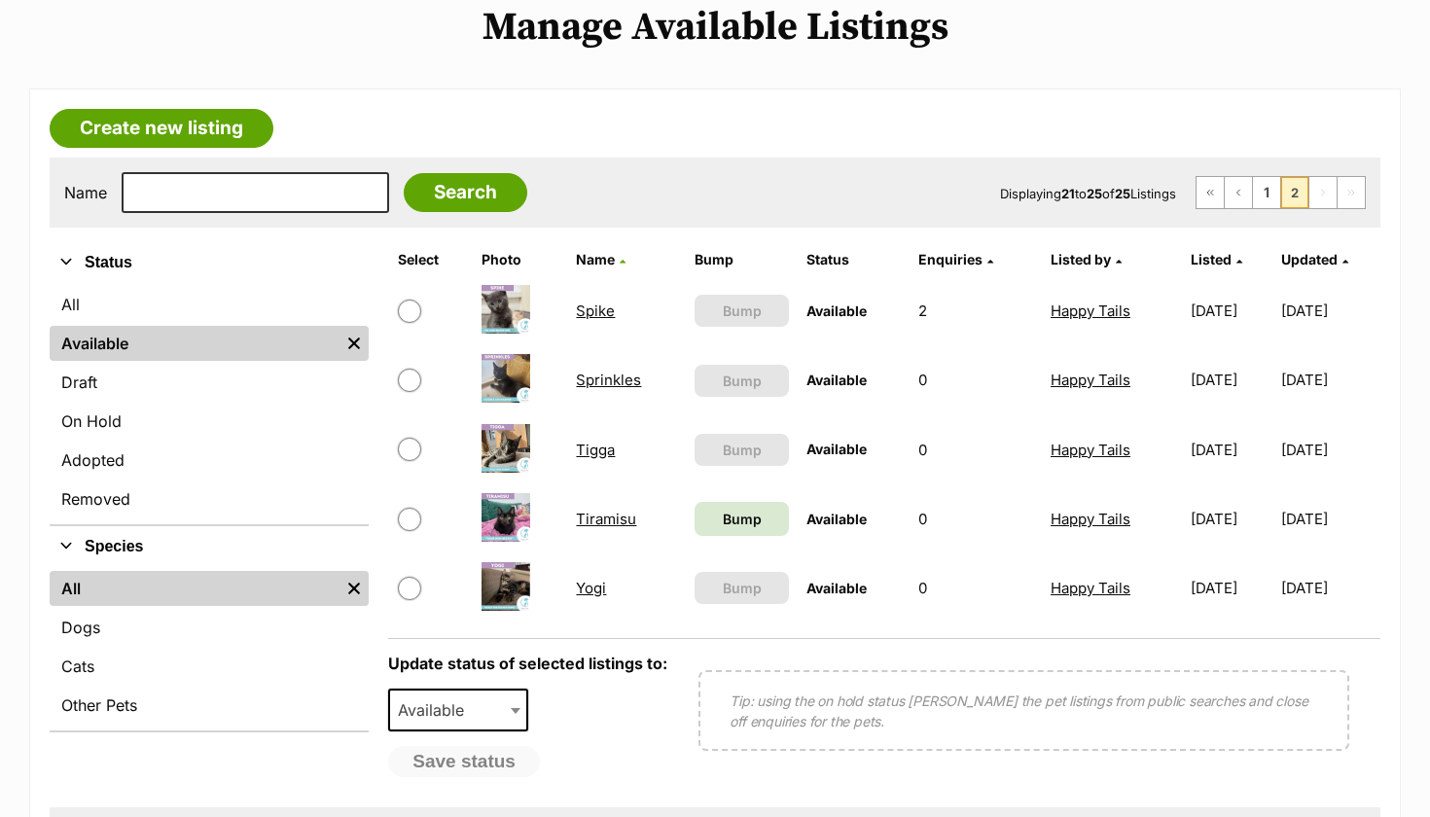
click at [589, 376] on link "Sprinkles" at bounding box center [608, 380] width 65 height 18
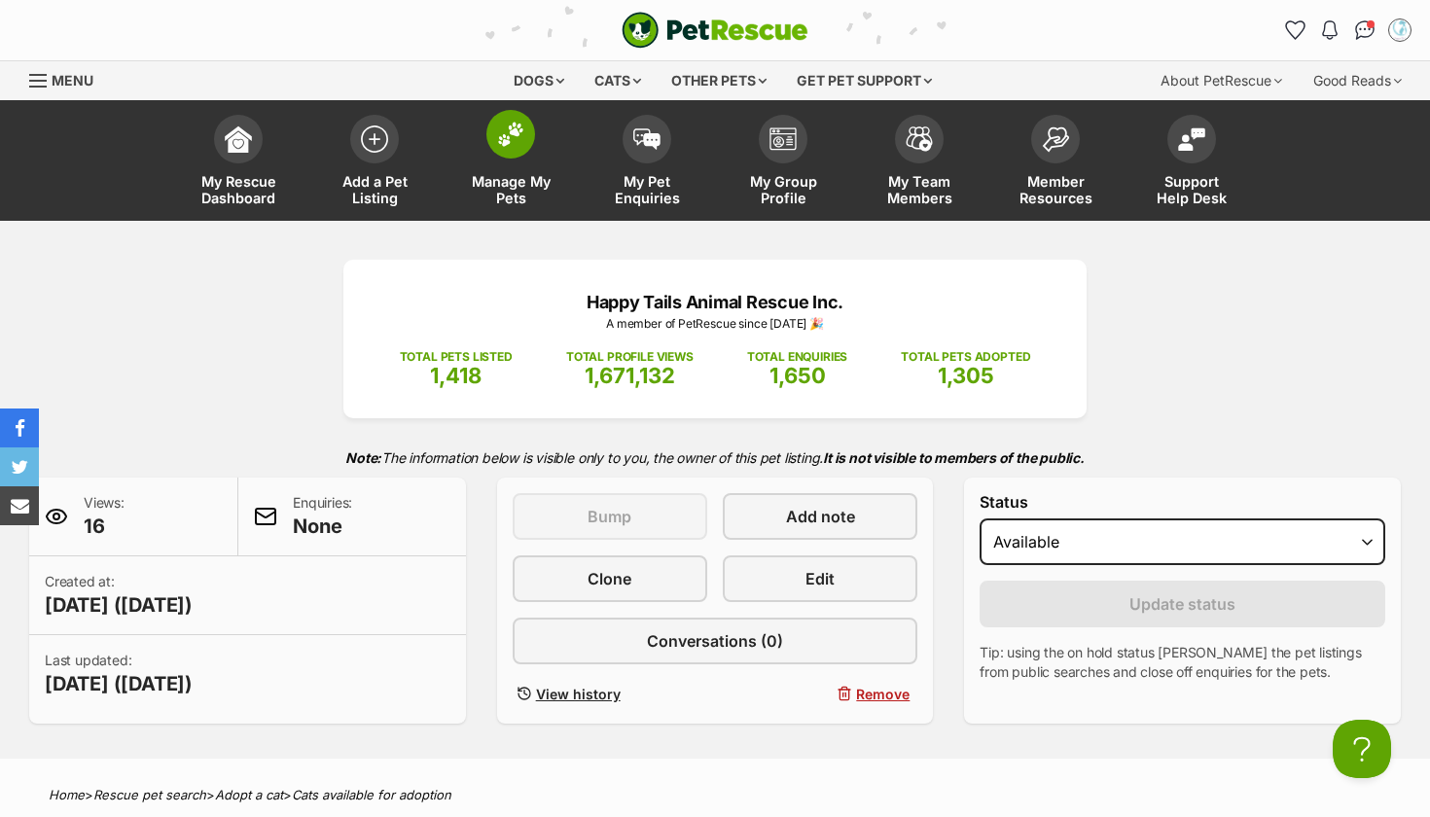
click at [508, 185] on span "Manage My Pets" at bounding box center [511, 189] width 88 height 33
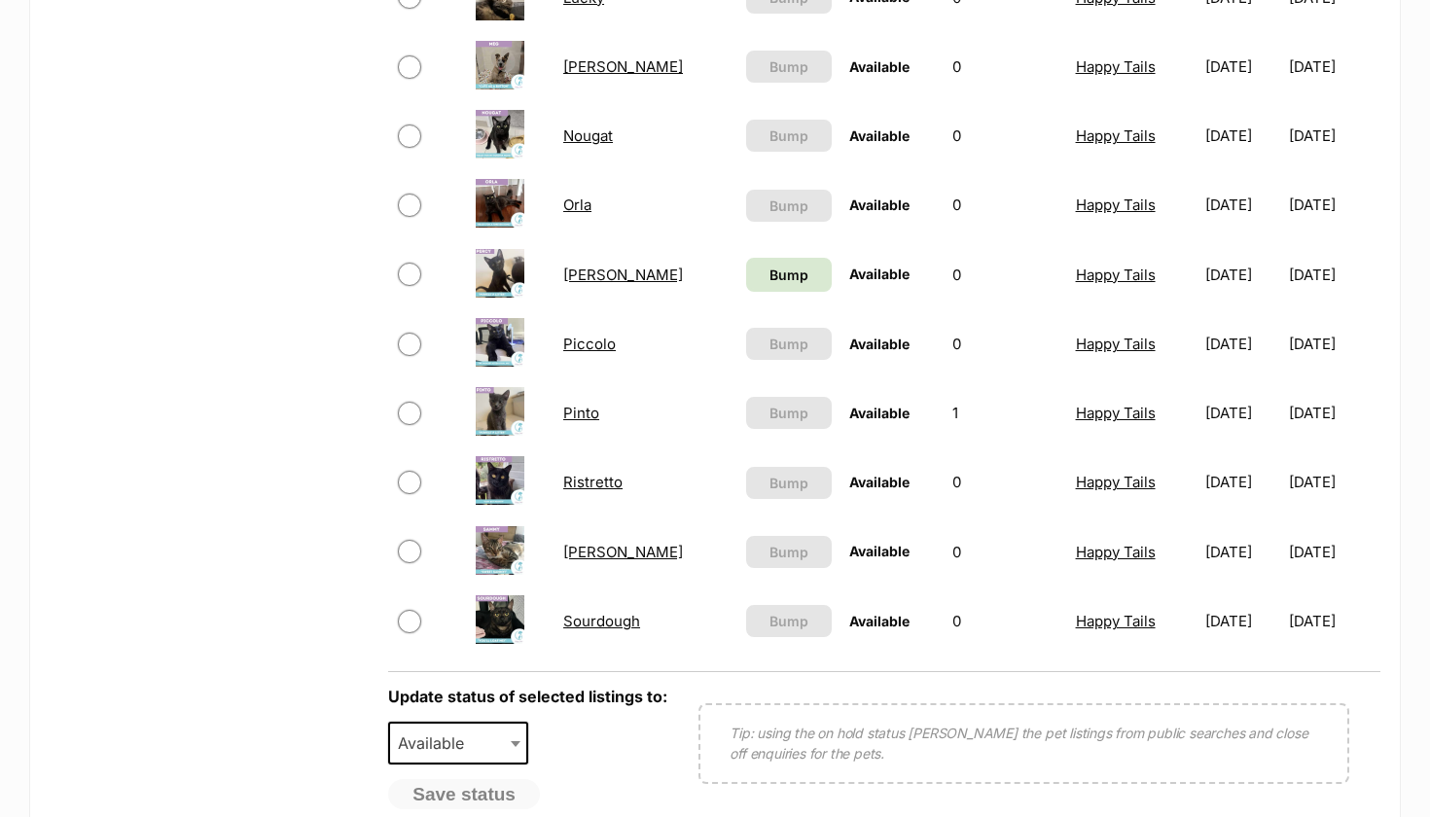
scroll to position [1242, 0]
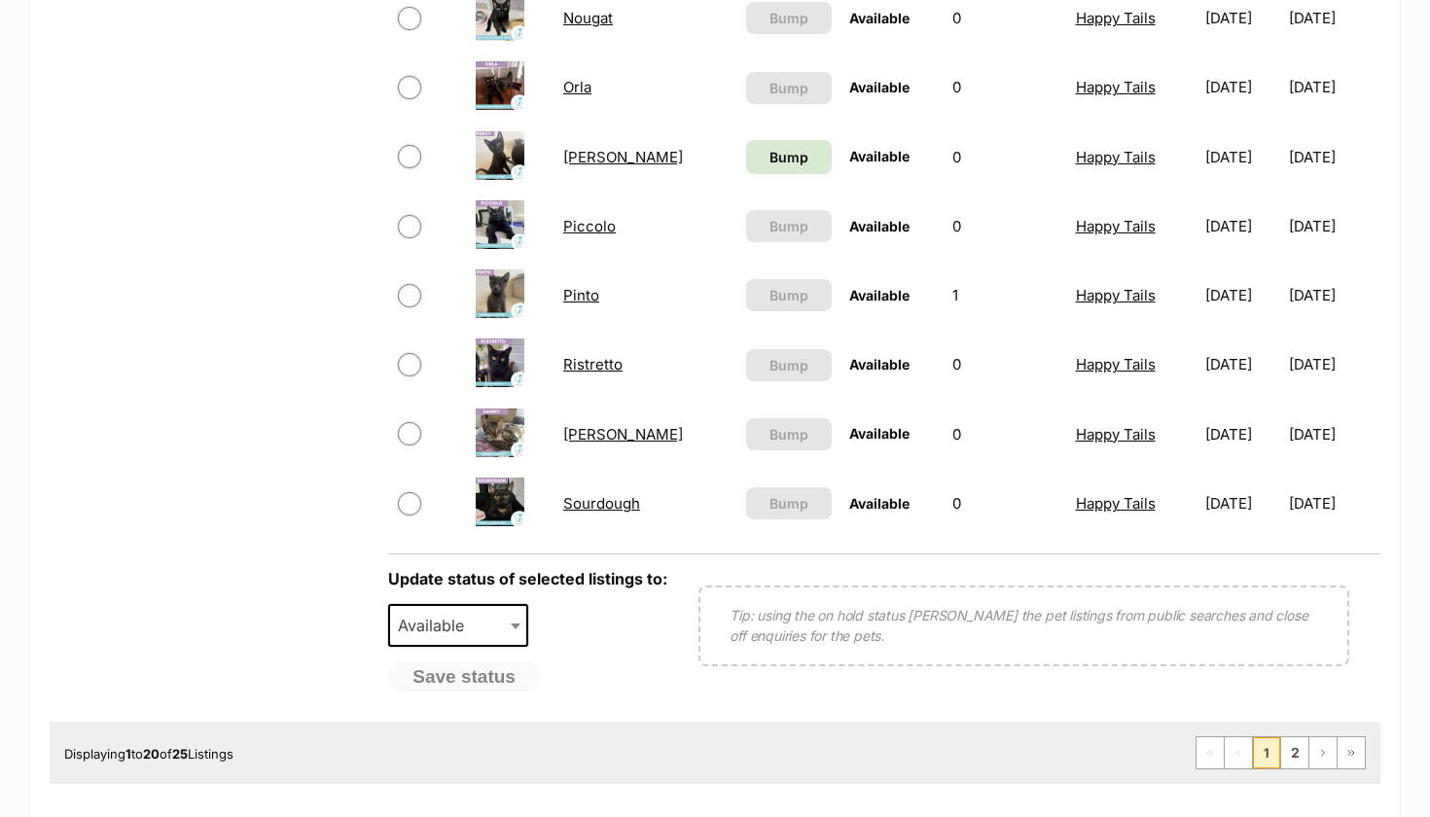
scroll to position [1382, 0]
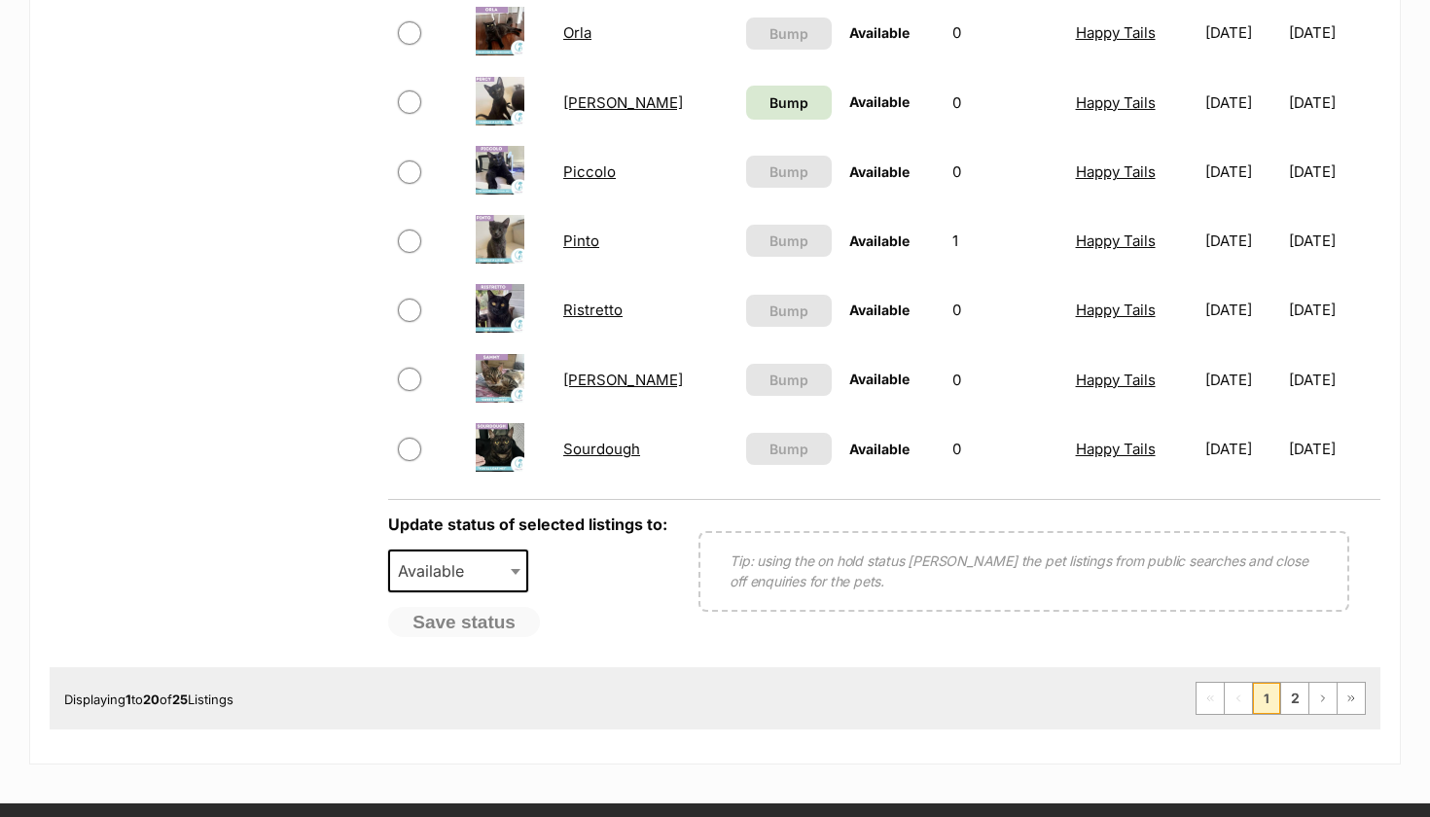
scroll to position [1399, 0]
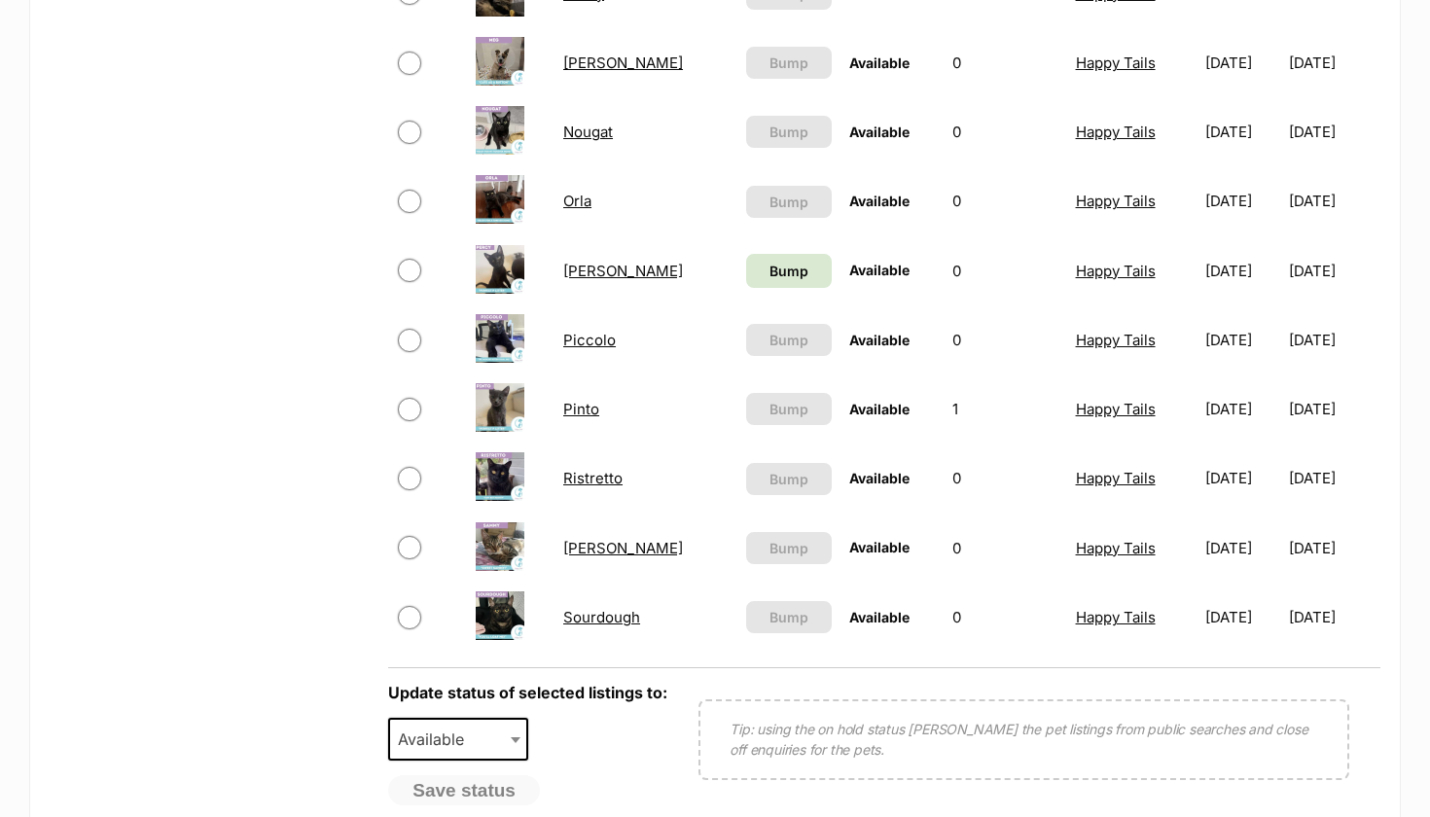
scroll to position [1282, 0]
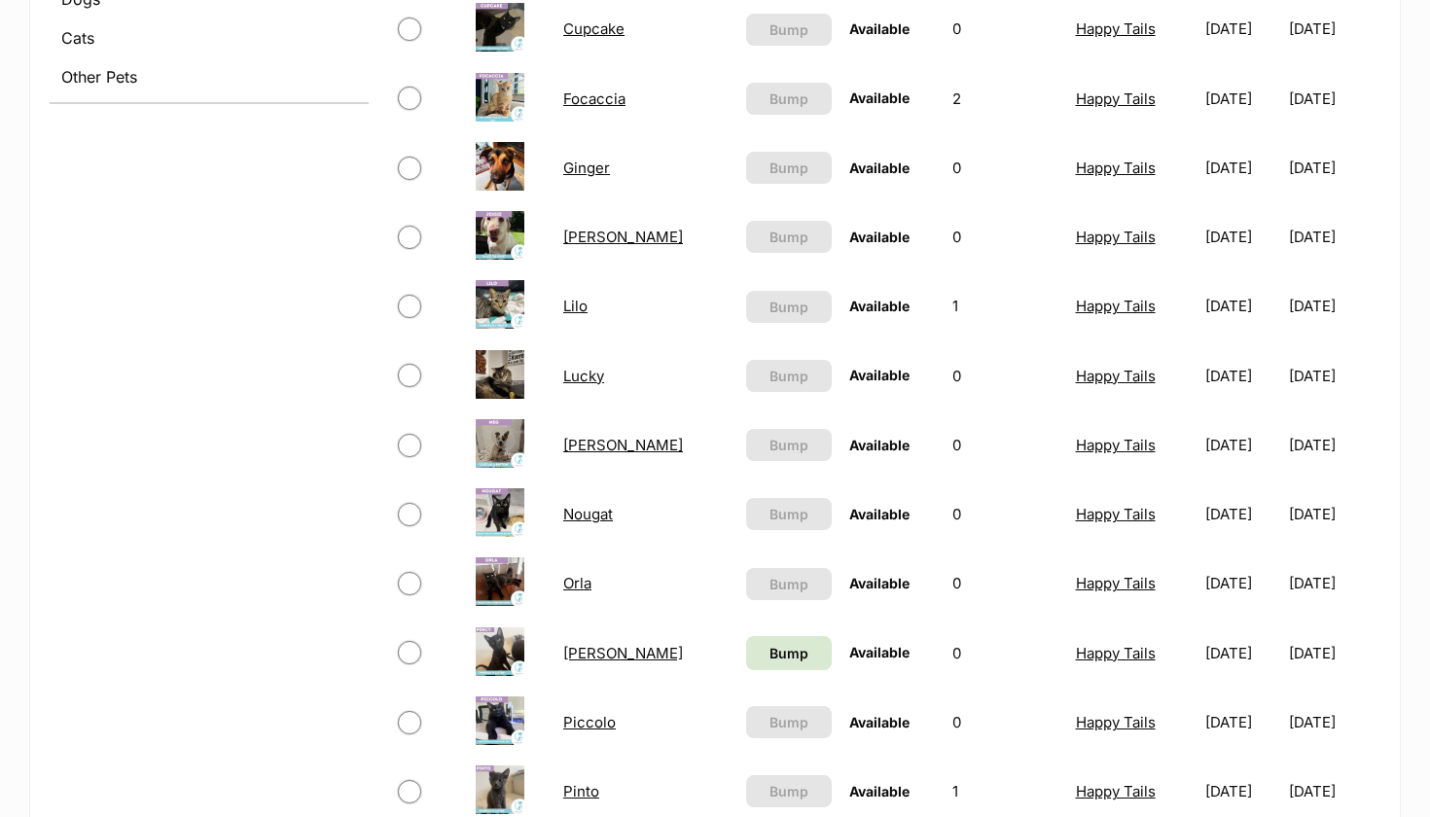
scroll to position [865, 0]
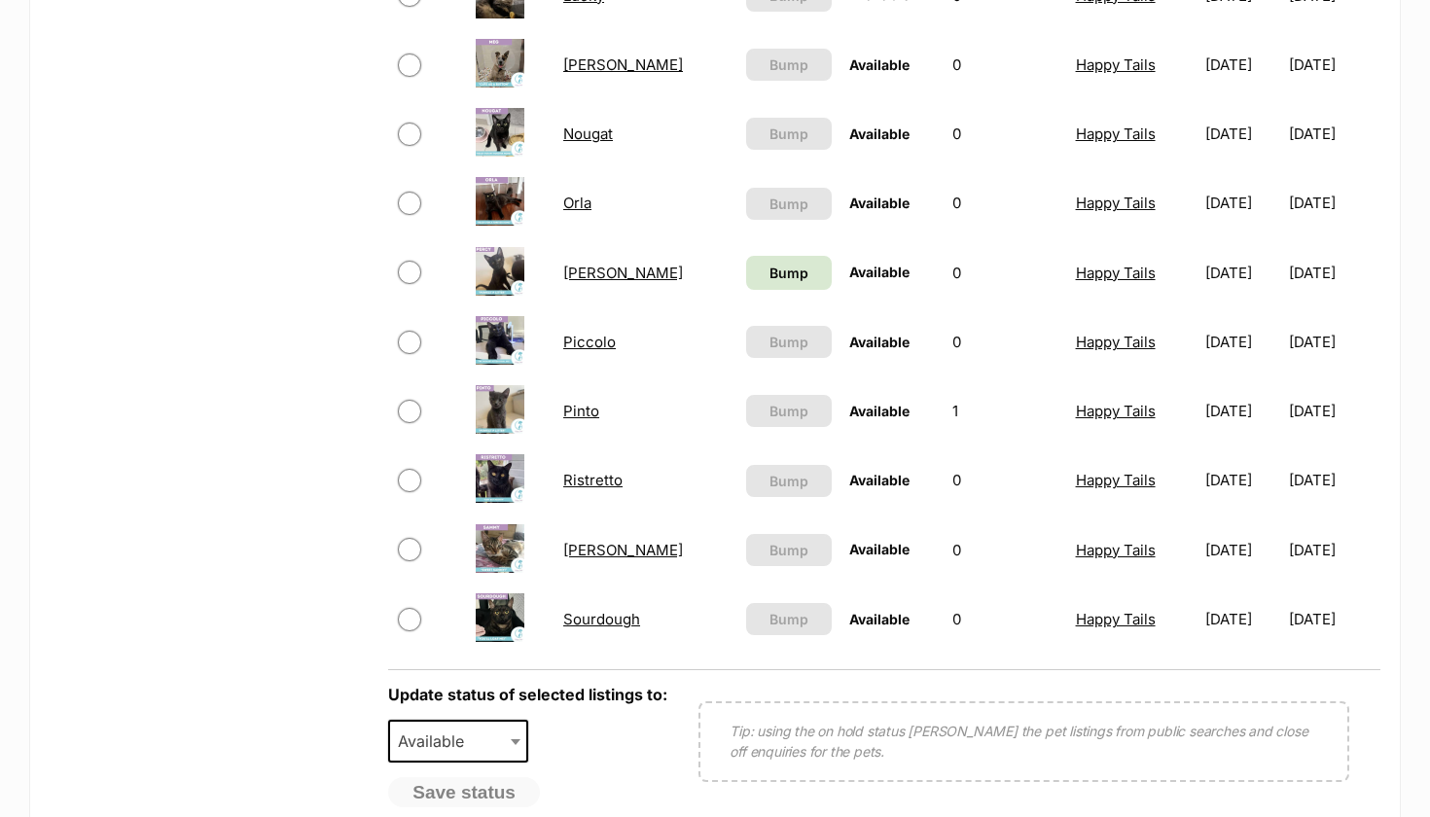
scroll to position [1265, 0]
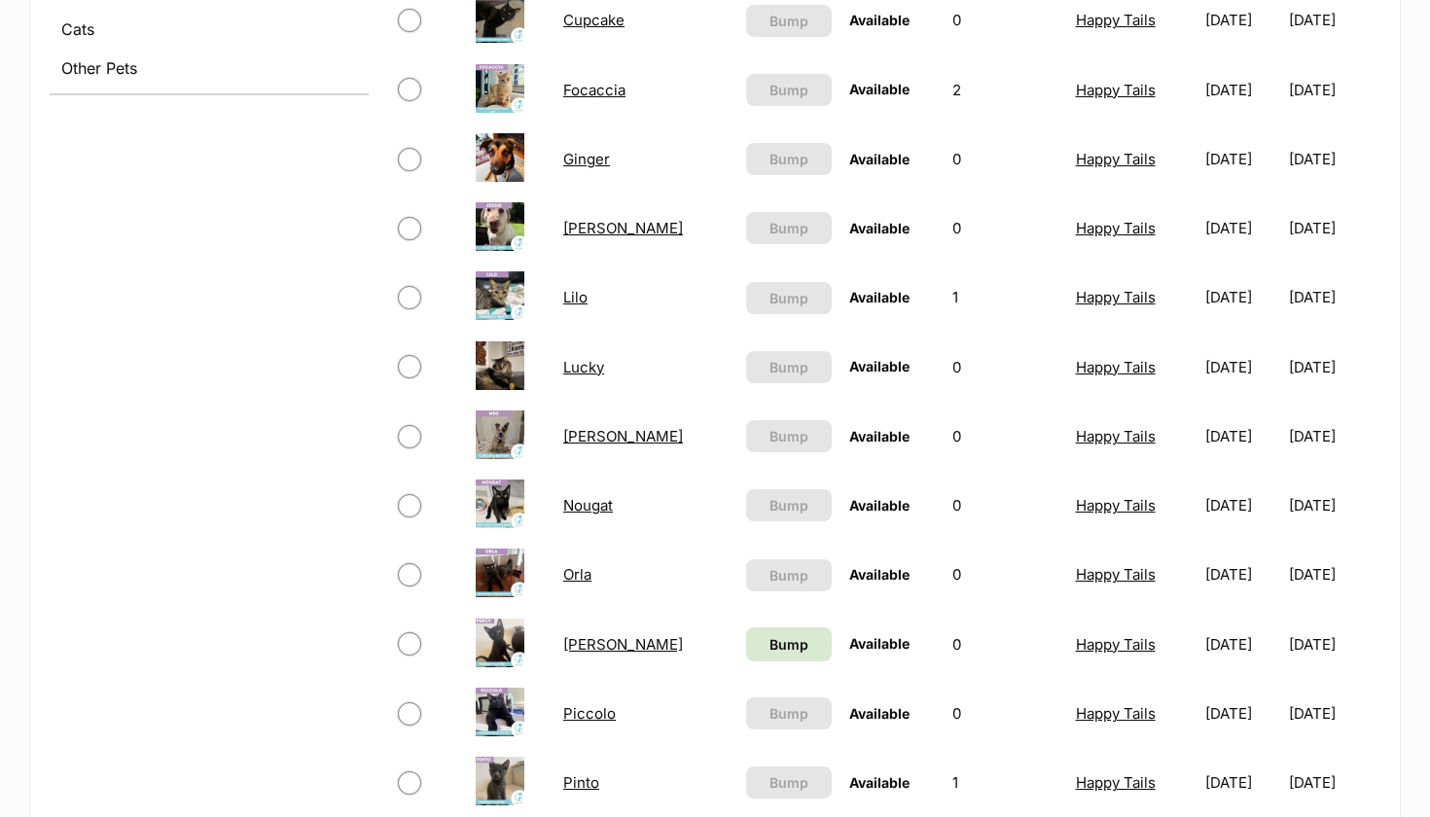
scroll to position [883, 0]
